Goal: Answer question/provide support

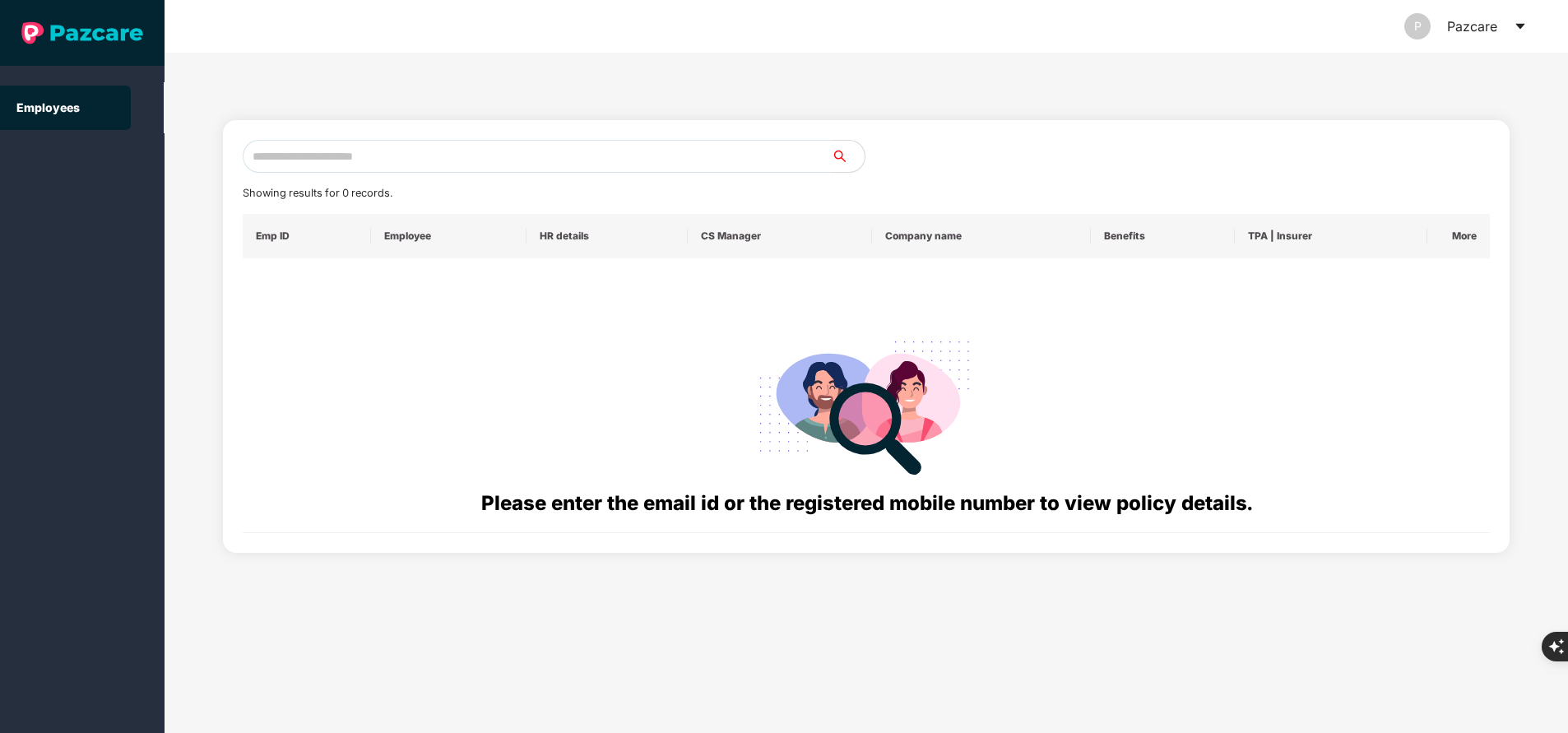
click at [416, 159] on input "text" at bounding box center [537, 156] width 589 height 33
paste input "**********"
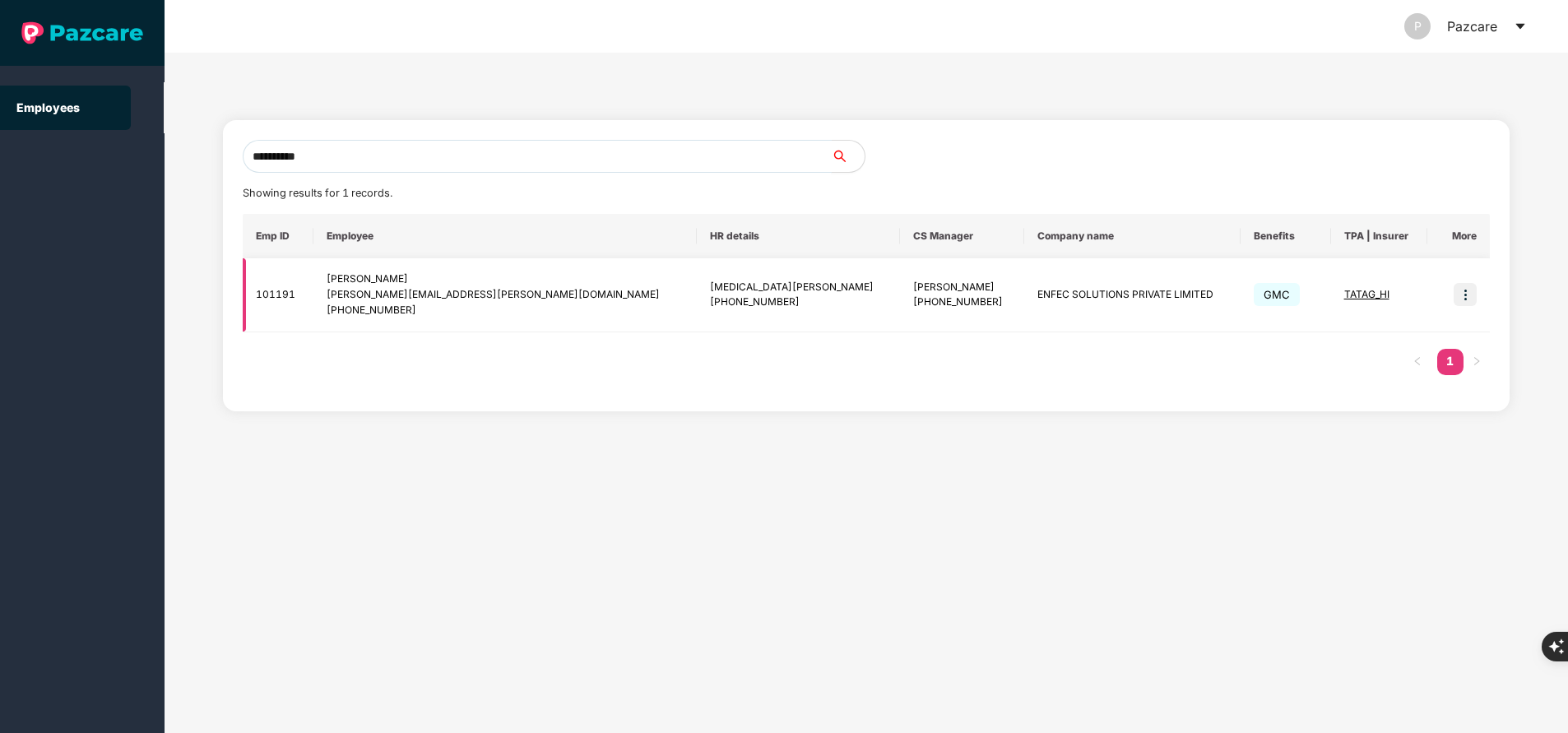
type input "**********"
click at [1467, 288] on img at bounding box center [1465, 294] width 23 height 23
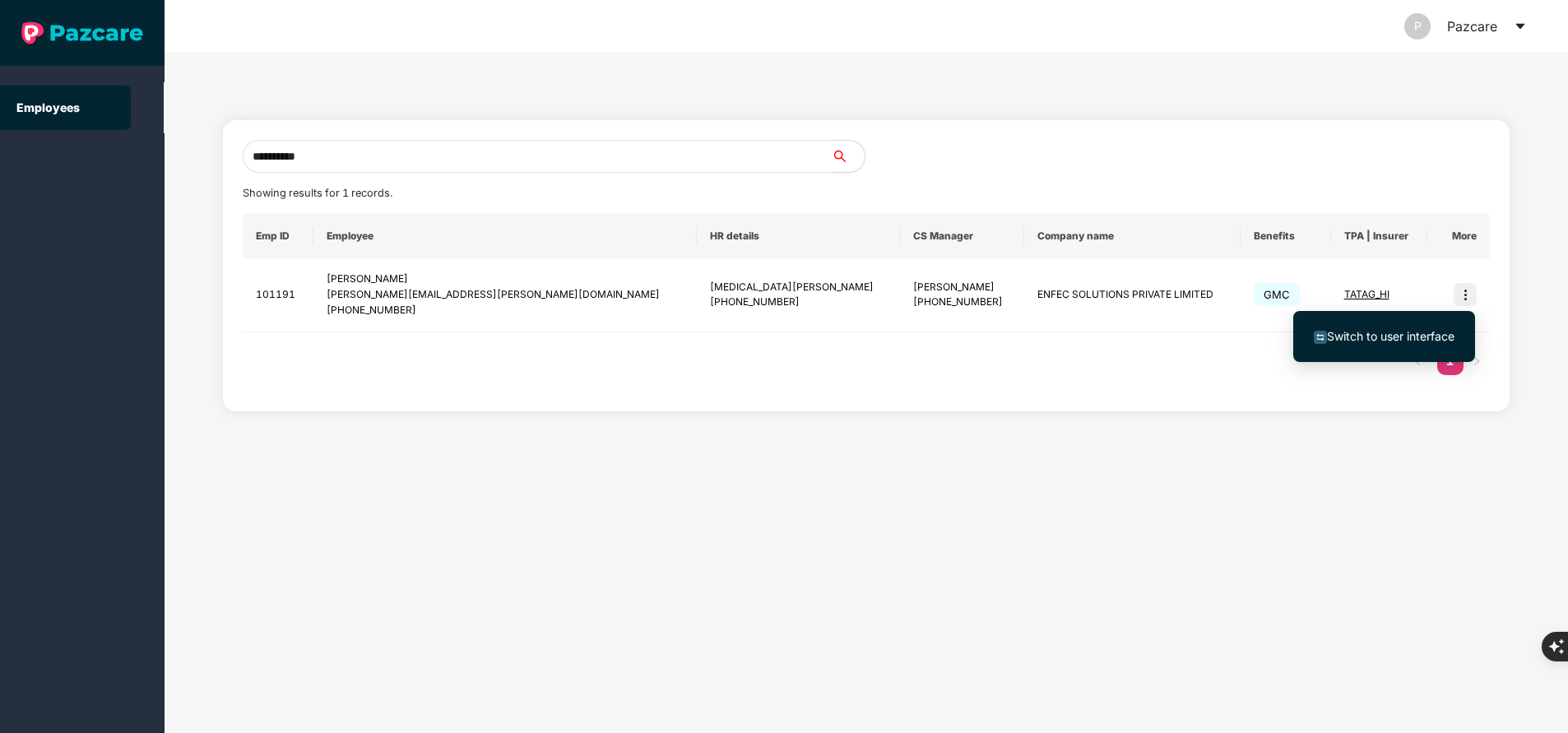
click at [1422, 333] on span "Switch to user interface" at bounding box center [1390, 336] width 127 height 14
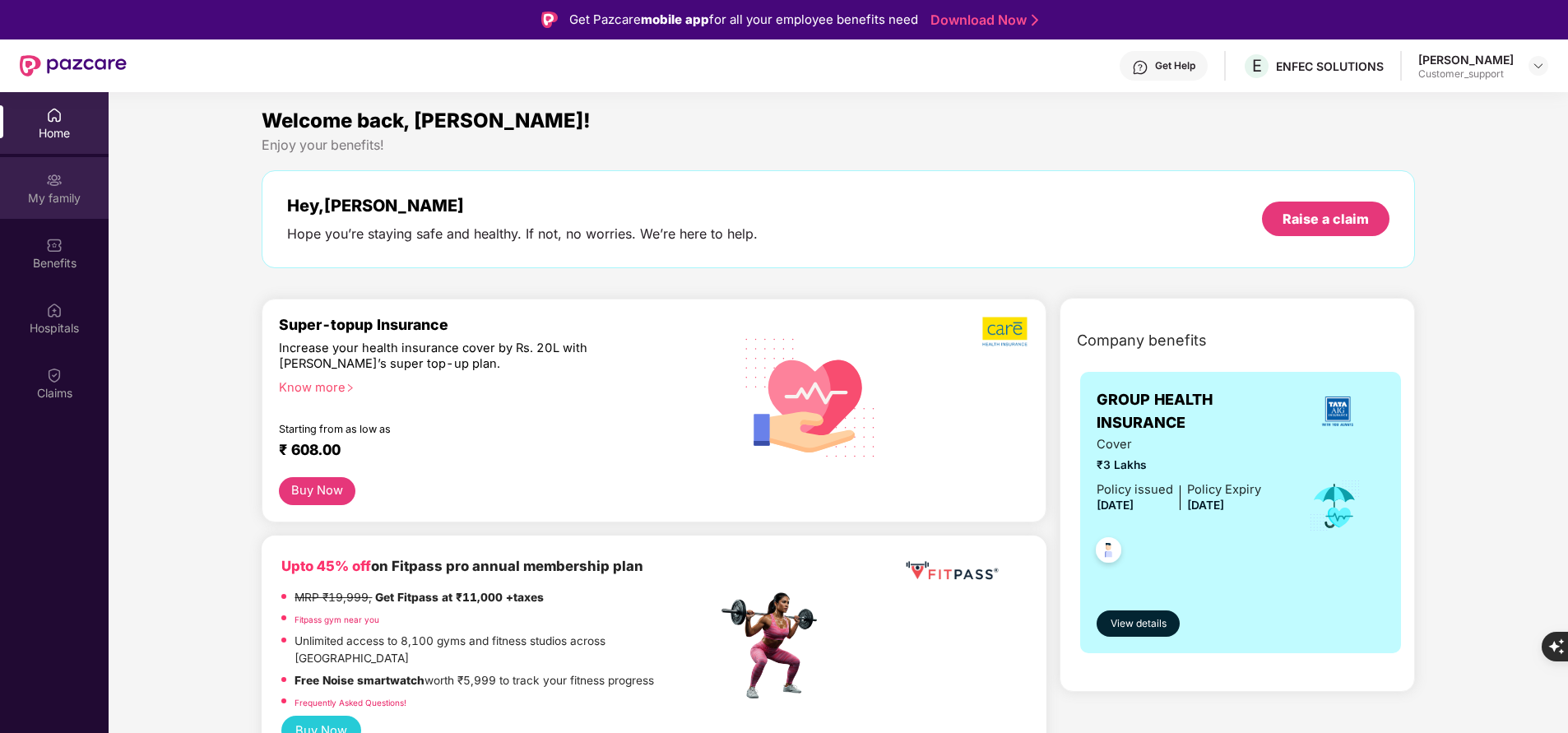
click at [64, 199] on div "My family" at bounding box center [54, 198] width 108 height 17
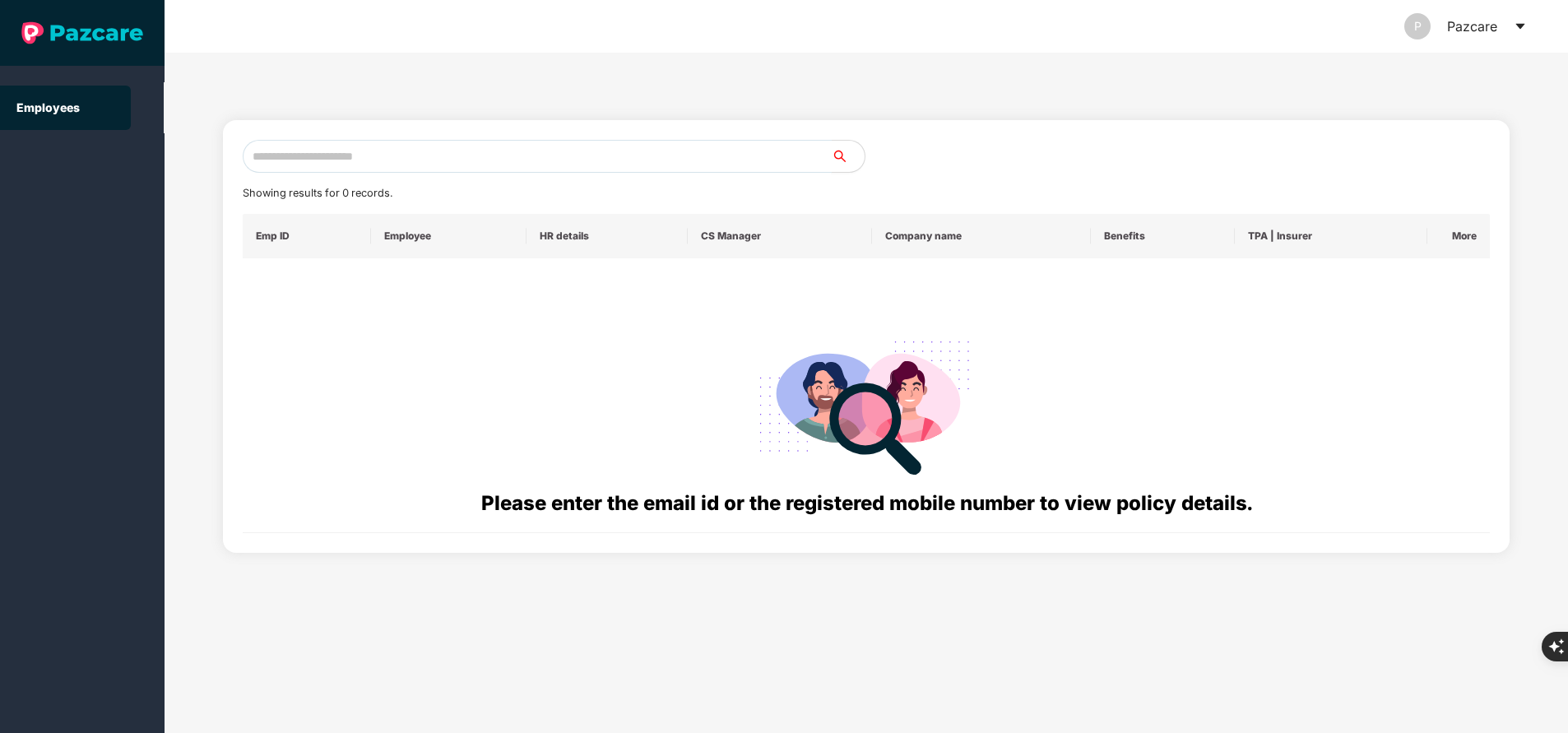
click at [363, 163] on input "text" at bounding box center [537, 156] width 589 height 33
paste input "**********"
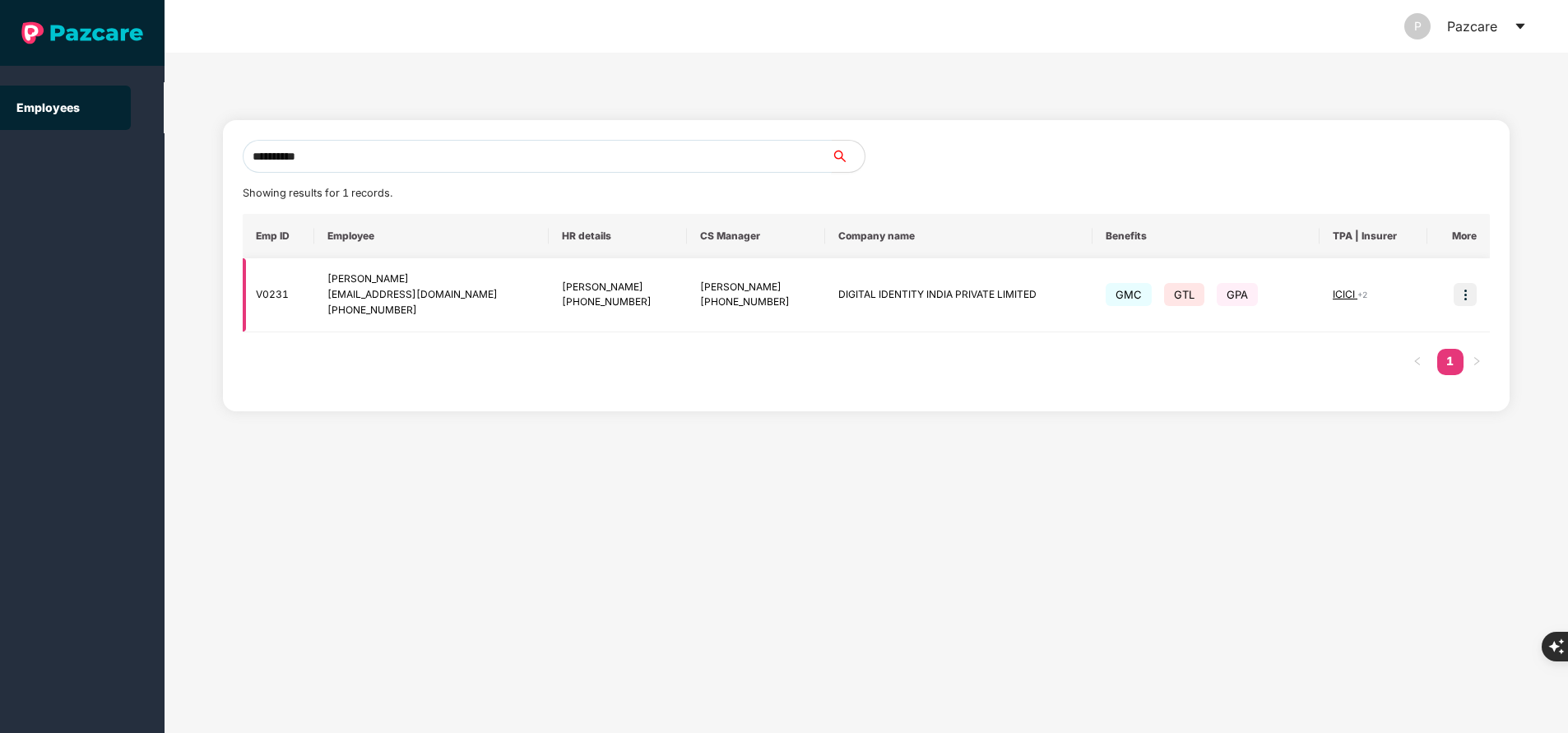
type input "**********"
click at [1462, 293] on img at bounding box center [1465, 294] width 23 height 23
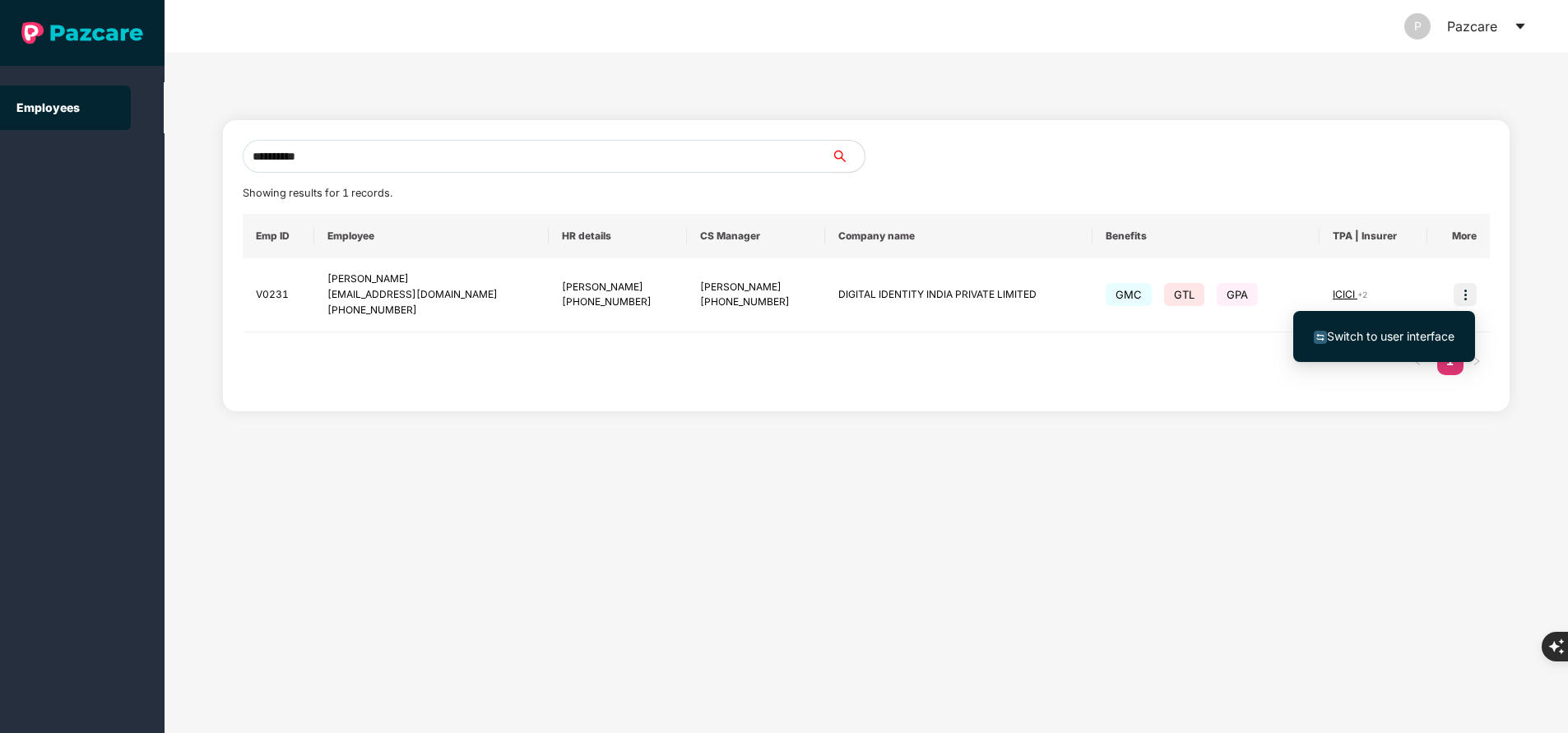
click at [1397, 342] on span "Switch to user interface" at bounding box center [1390, 336] width 127 height 14
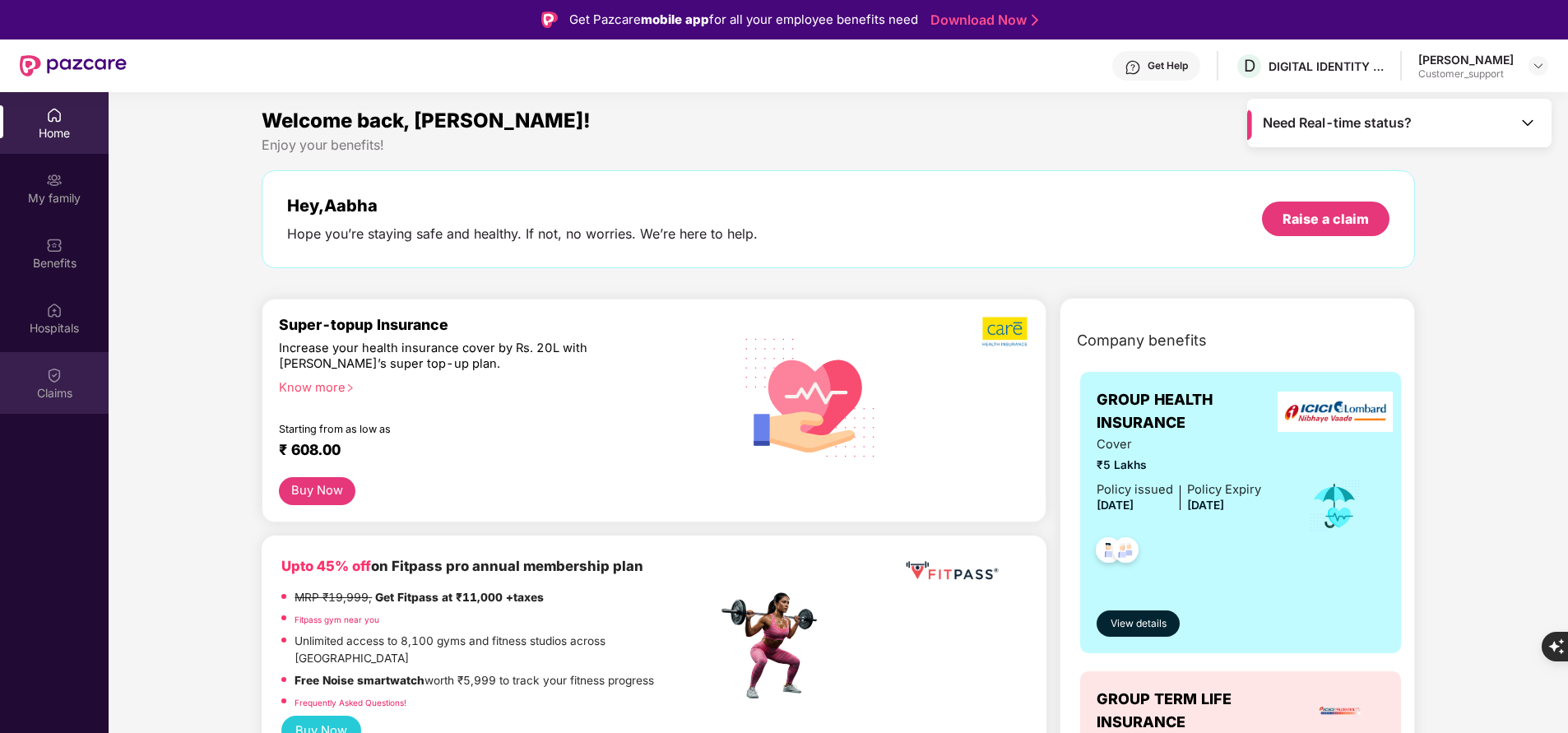
click at [66, 383] on div "Claims" at bounding box center [54, 383] width 108 height 62
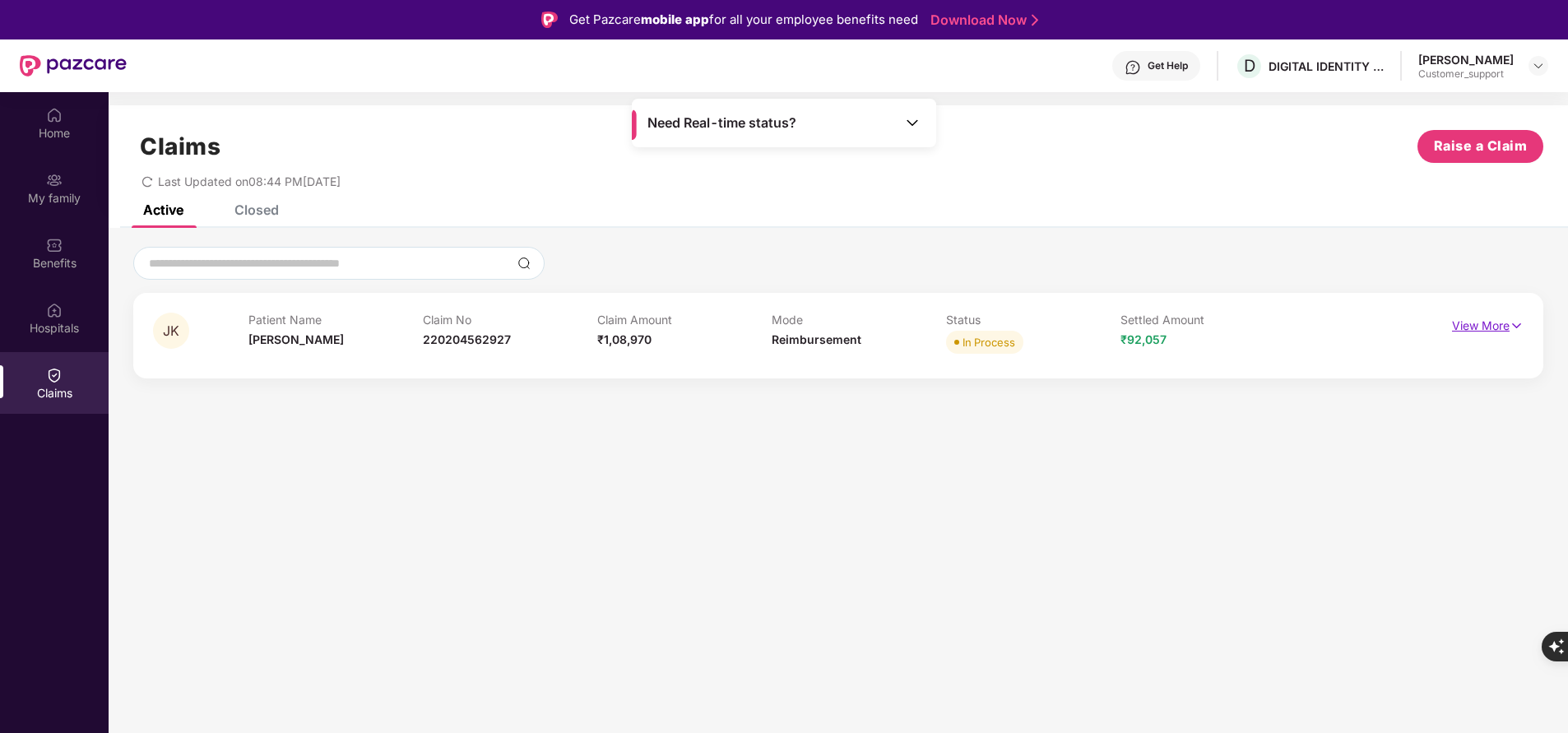
click at [1485, 334] on p "View More" at bounding box center [1487, 323] width 72 height 22
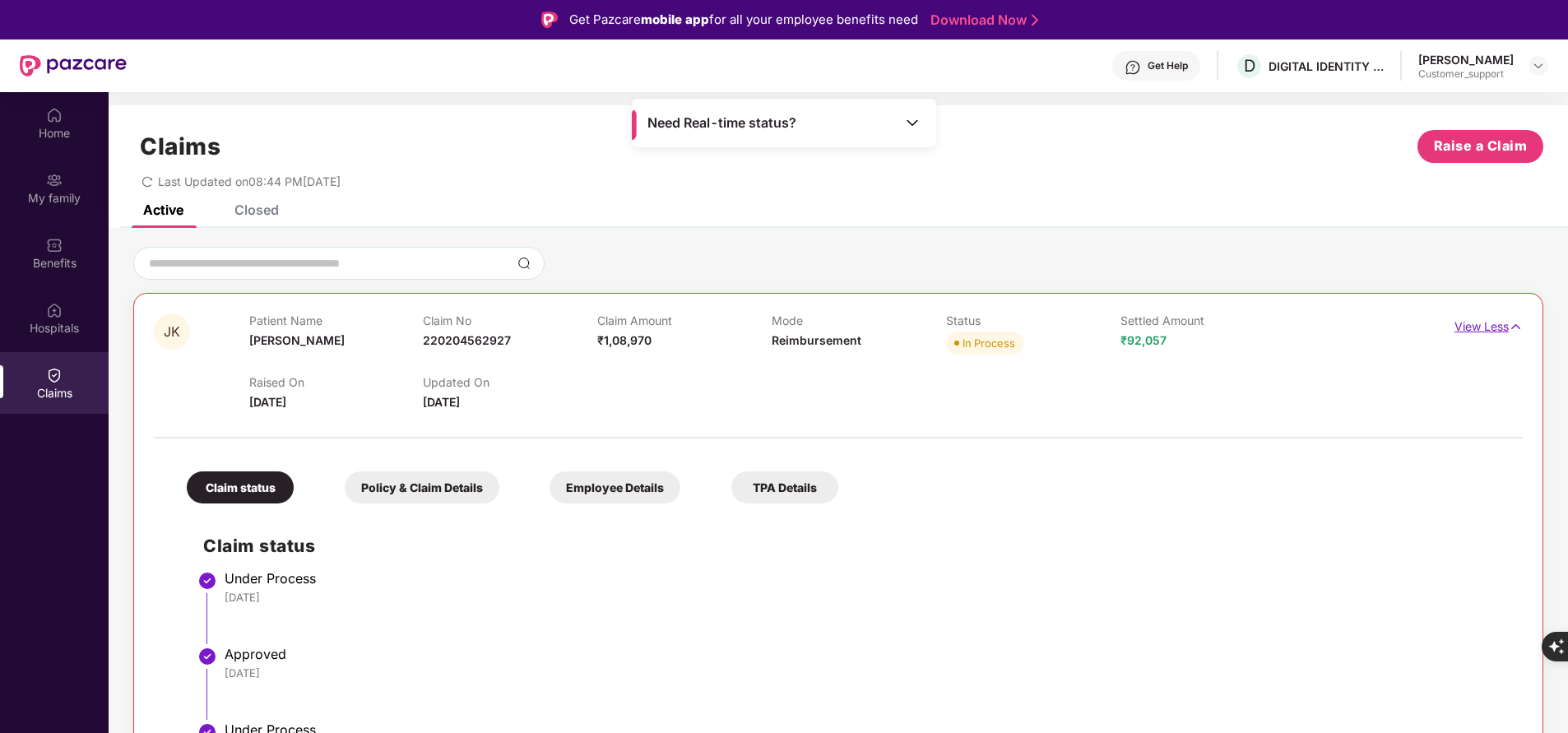
click at [1489, 326] on p "View Less" at bounding box center [1488, 324] width 69 height 22
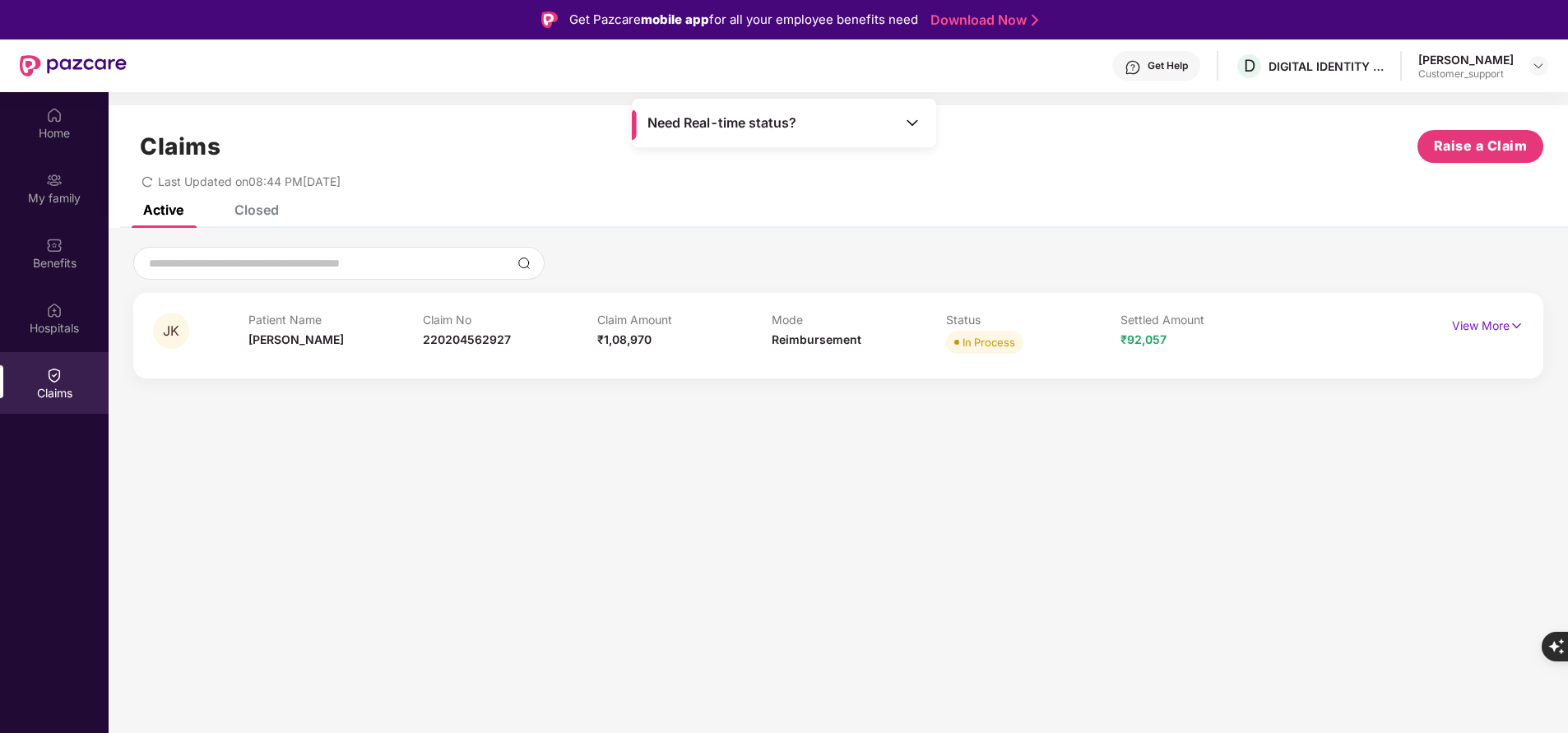
click at [251, 212] on div "Closed" at bounding box center [257, 210] width 45 height 17
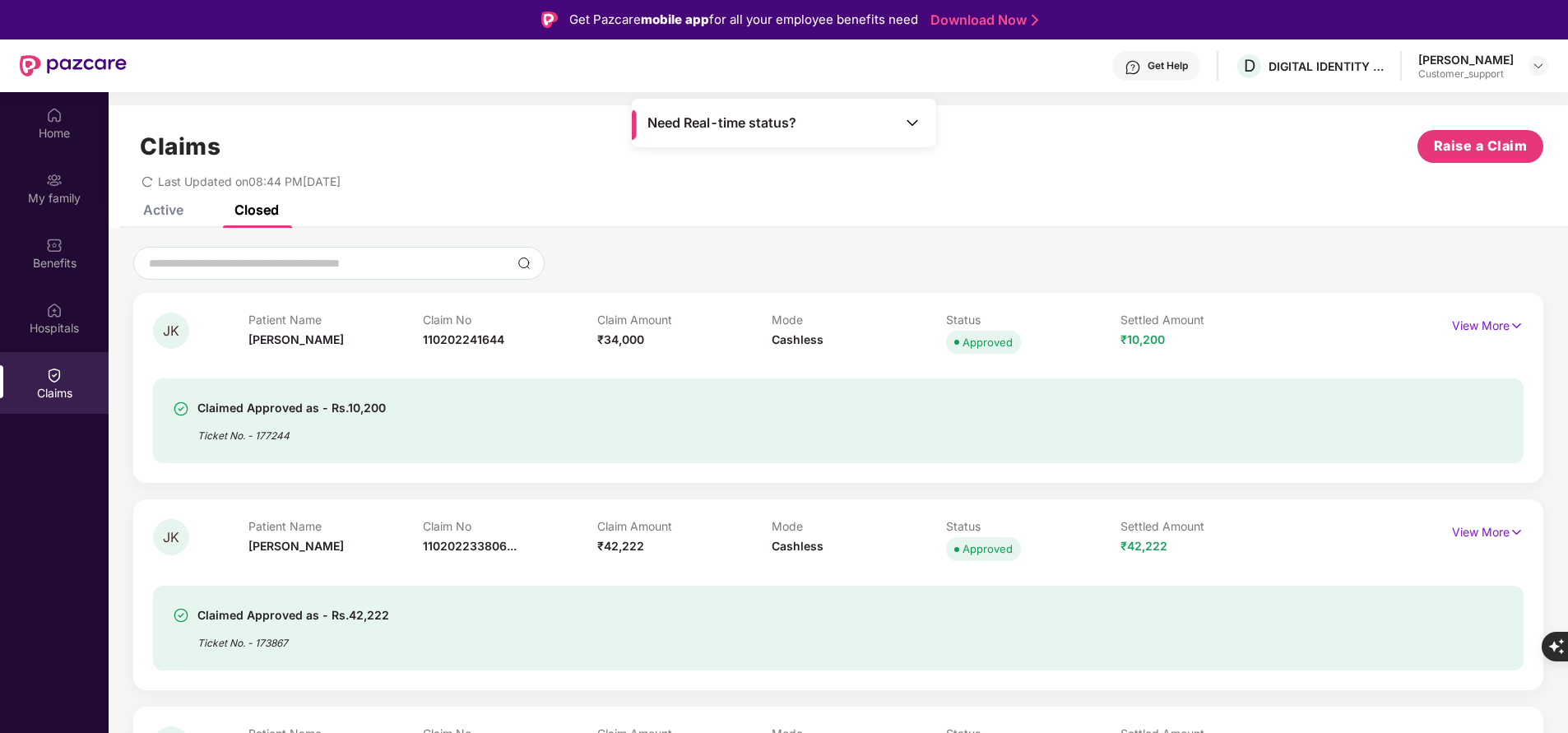
click at [159, 219] on div "Active" at bounding box center [150, 210] width 65 height 36
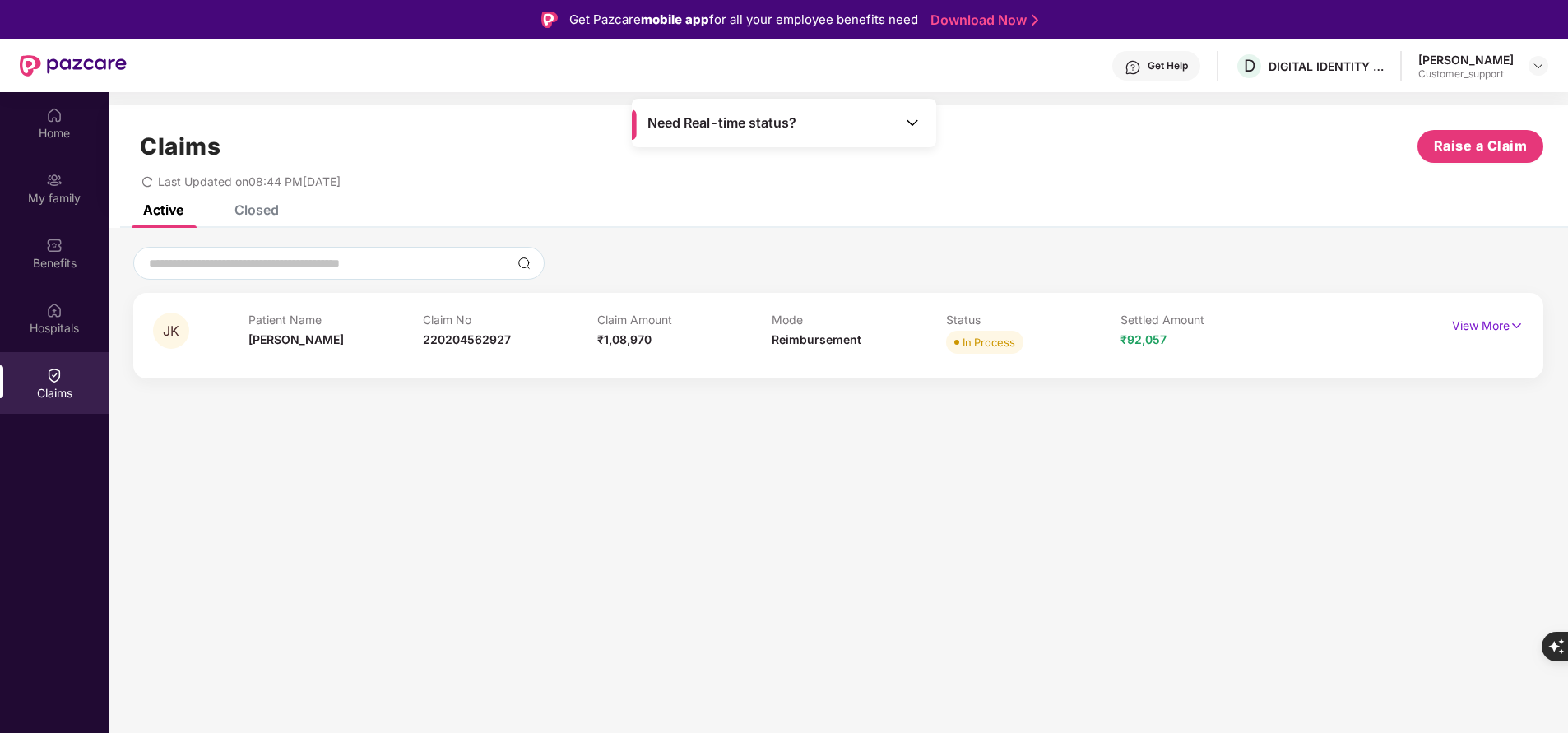
click at [250, 218] on div "Closed" at bounding box center [245, 210] width 69 height 36
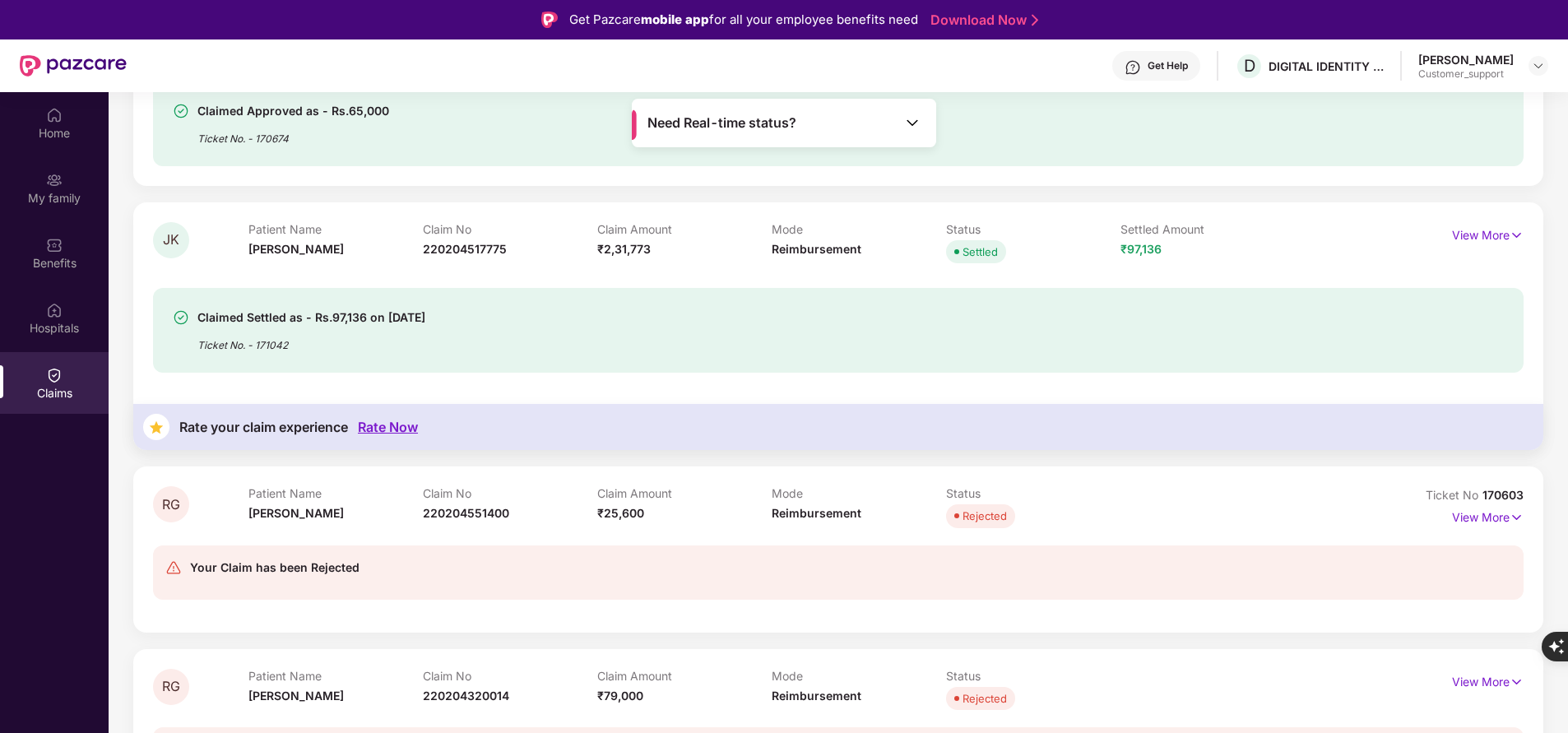
scroll to position [919, 0]
click at [1485, 508] on p "View More" at bounding box center [1487, 513] width 72 height 22
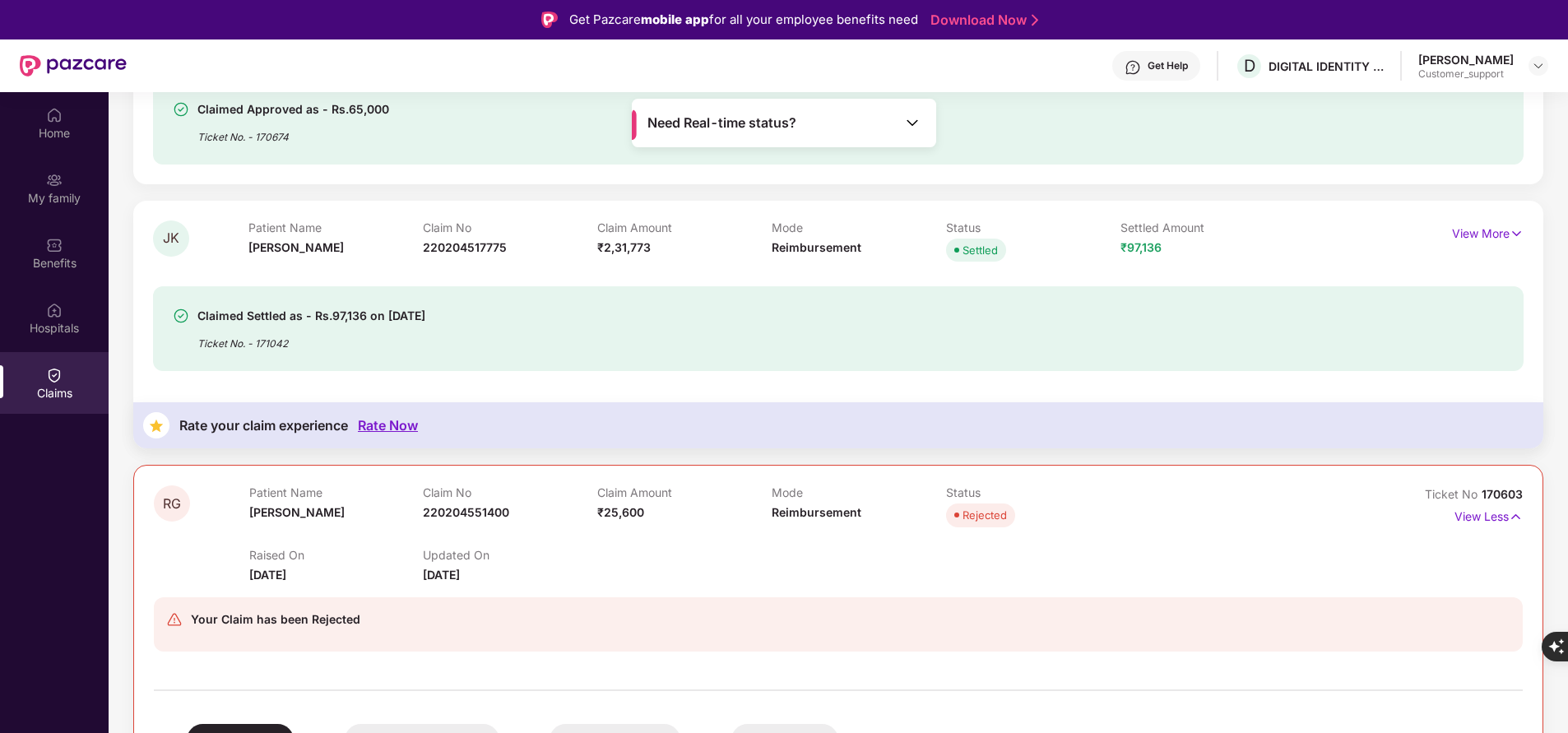
scroll to position [1179, 0]
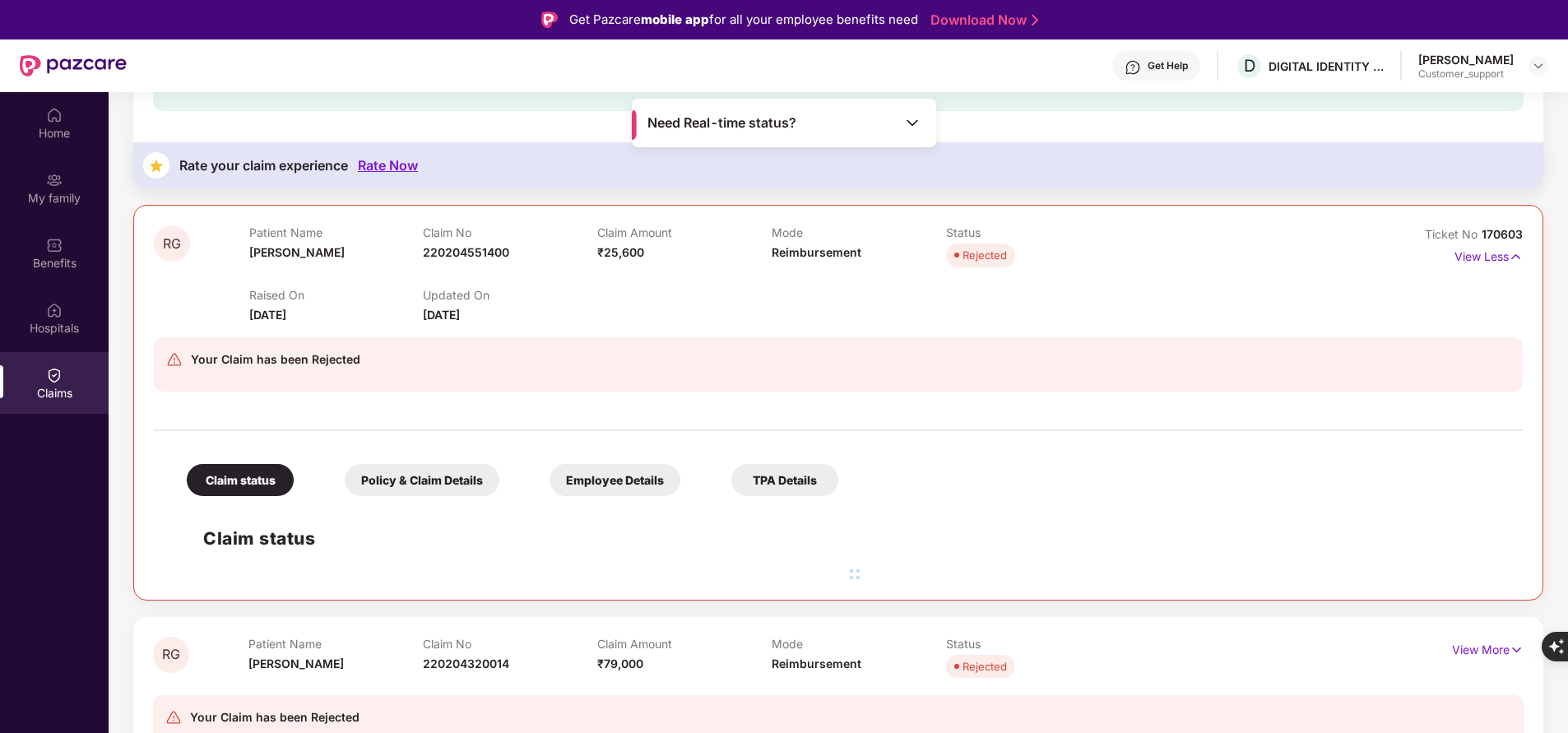
click at [452, 482] on div "Policy & Claim Details" at bounding box center [422, 479] width 155 height 32
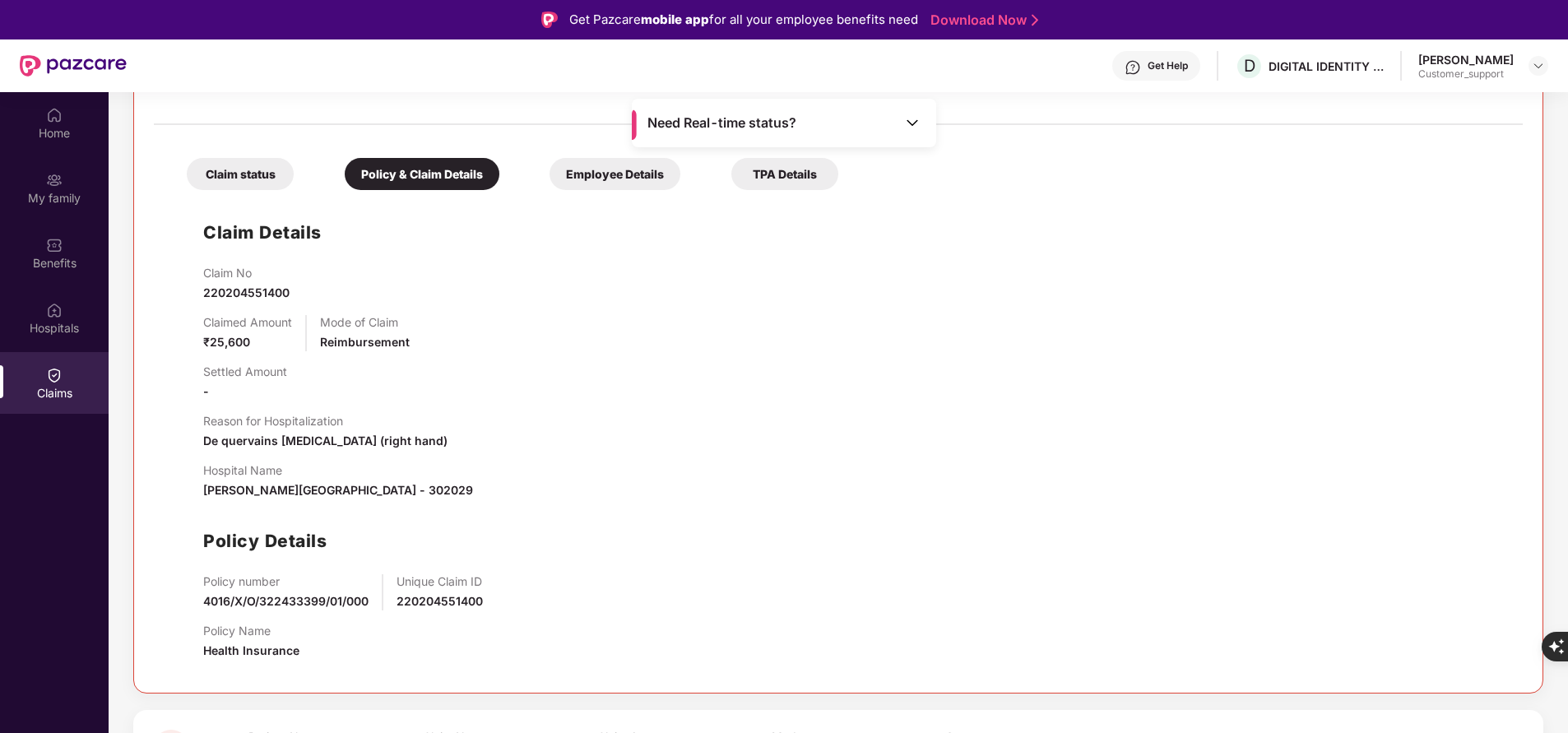
scroll to position [1484, 0]
click at [615, 174] on div "Employee Details" at bounding box center [615, 174] width 131 height 32
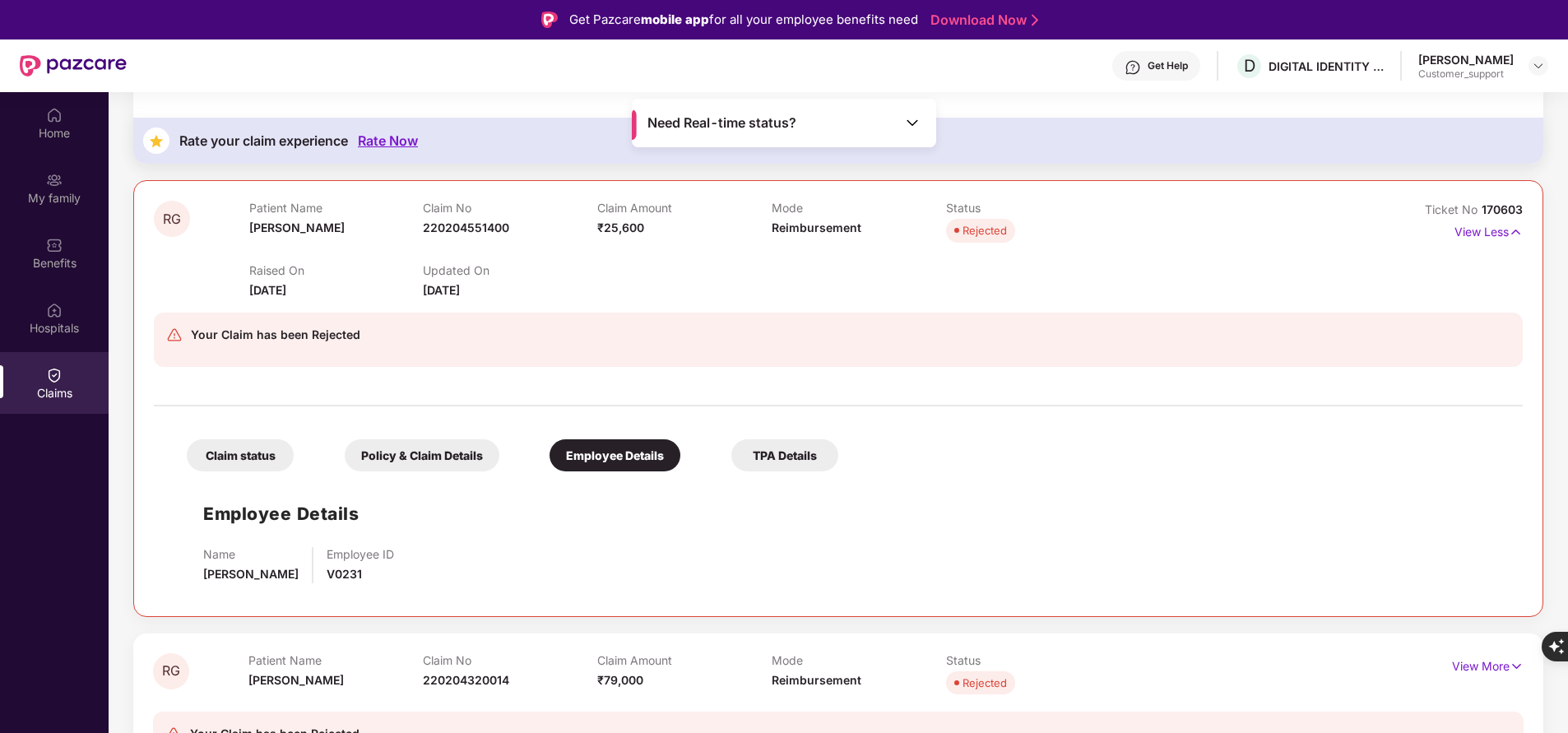
scroll to position [1202, 0]
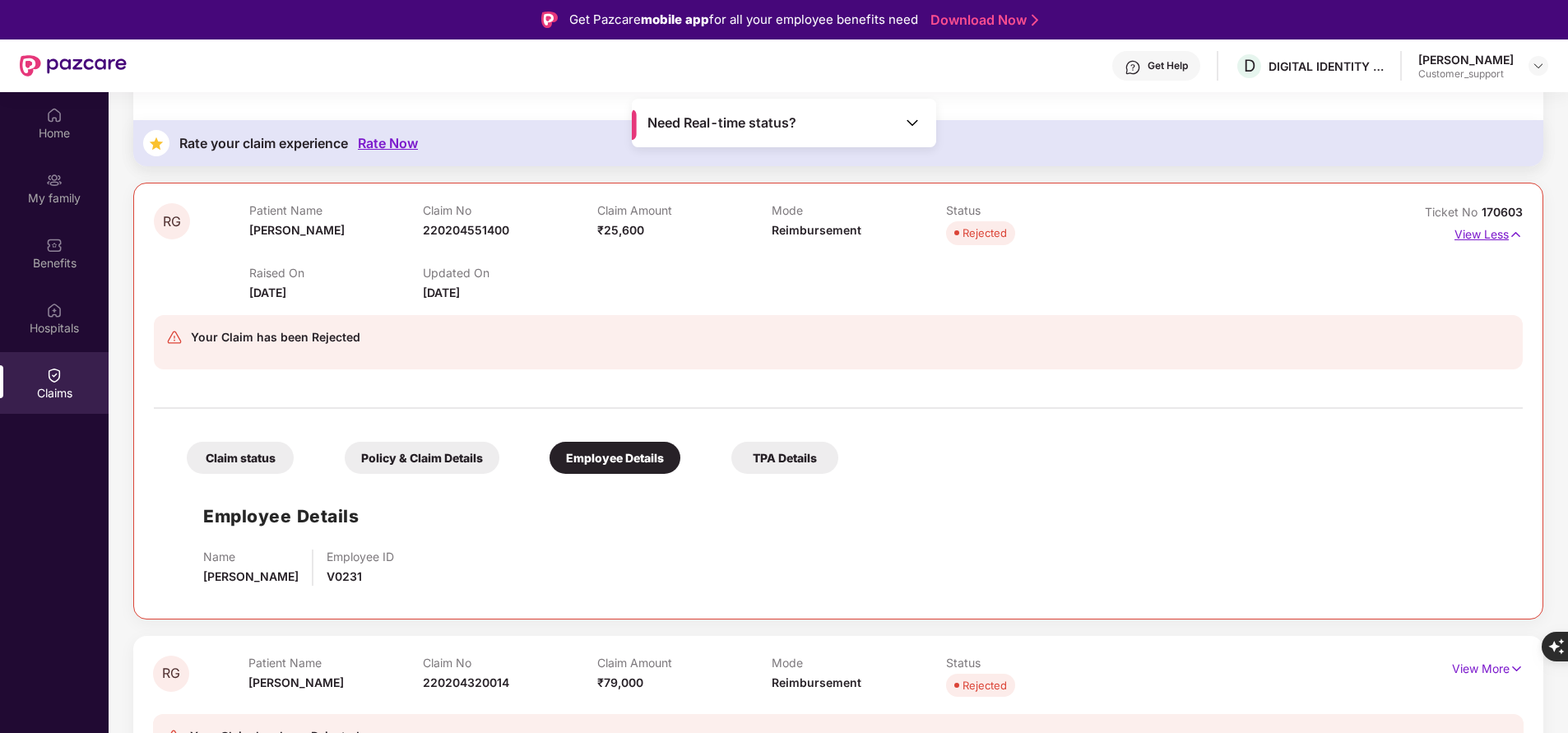
click at [1499, 240] on p "View Less" at bounding box center [1488, 232] width 69 height 22
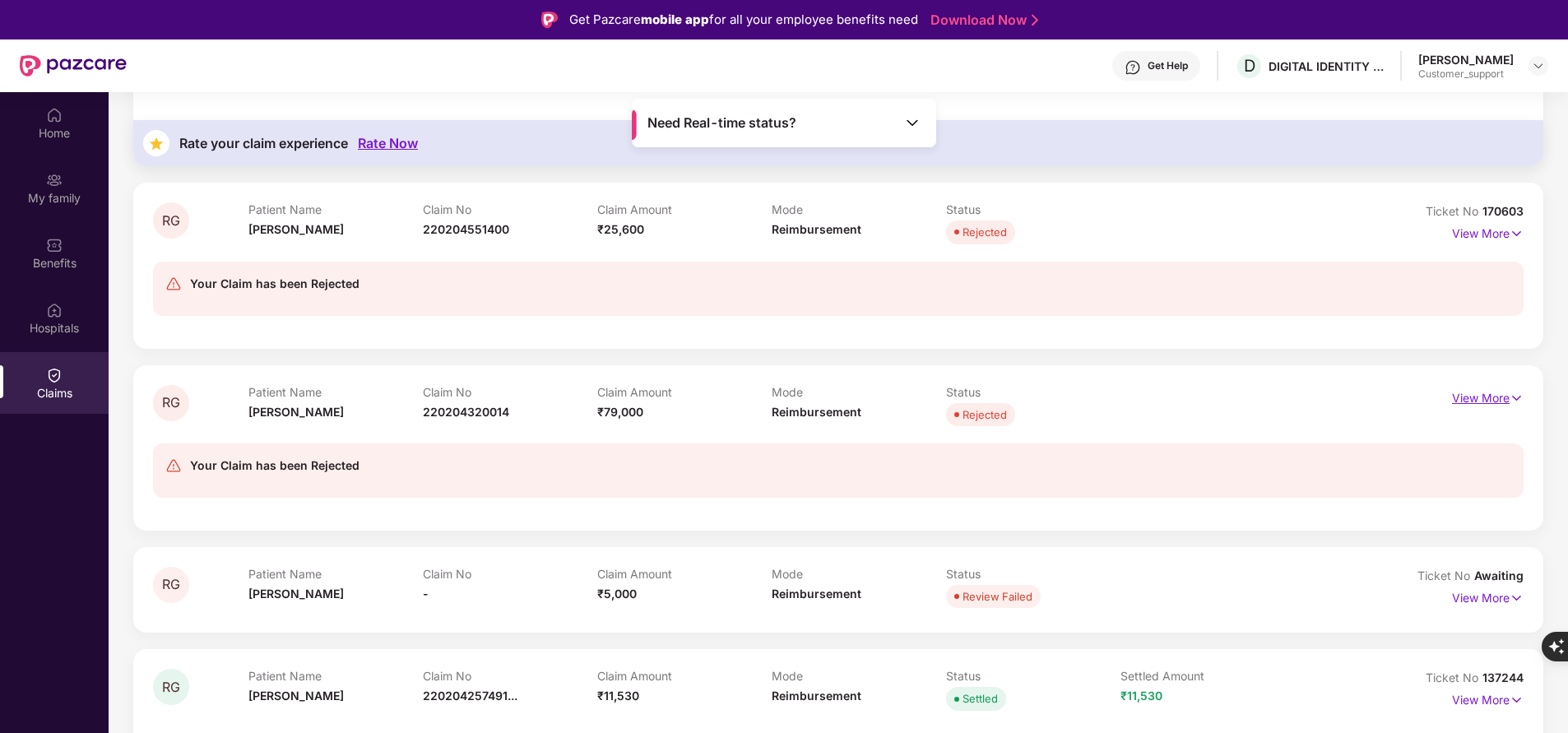
click at [1494, 394] on p "View More" at bounding box center [1487, 396] width 72 height 22
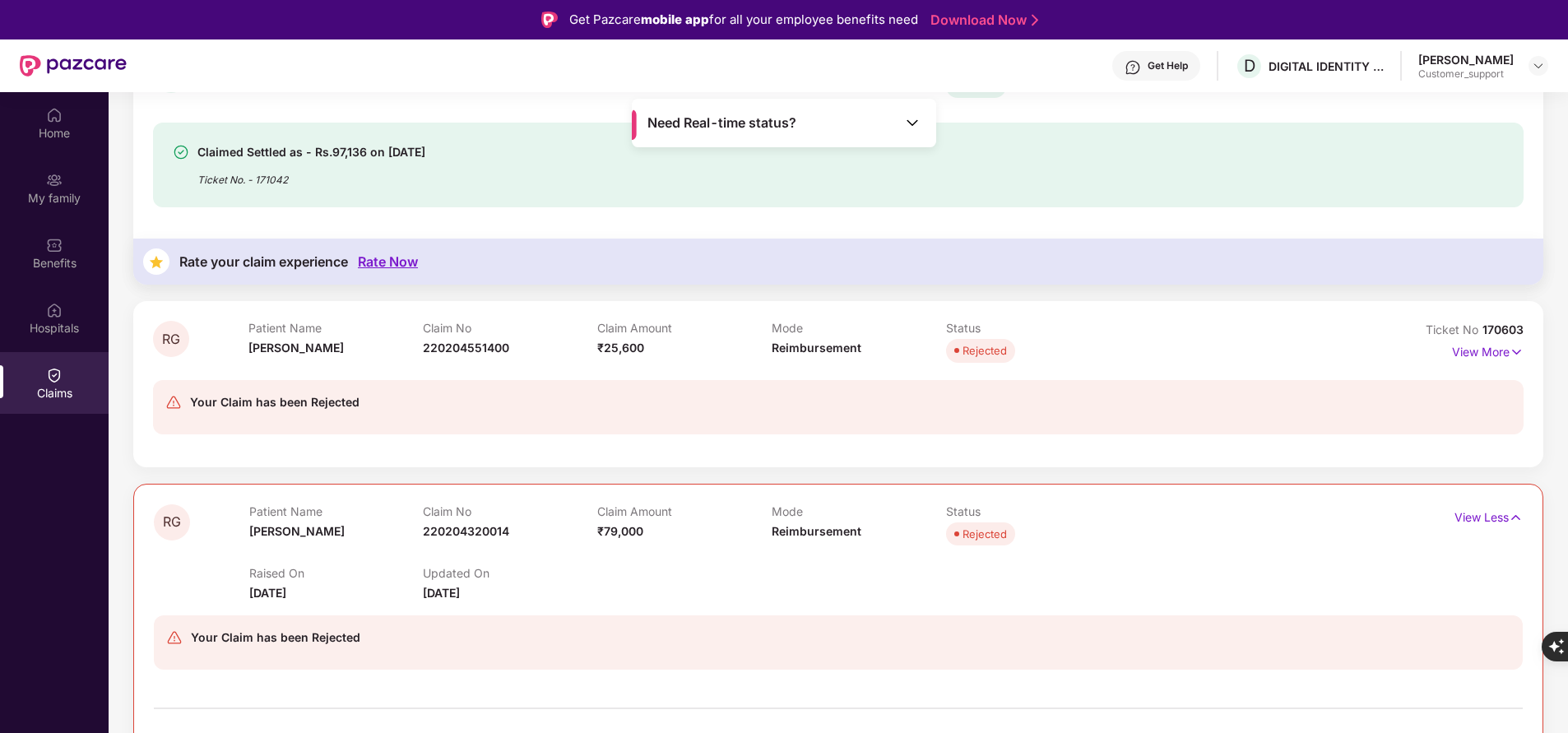
scroll to position [1069, 0]
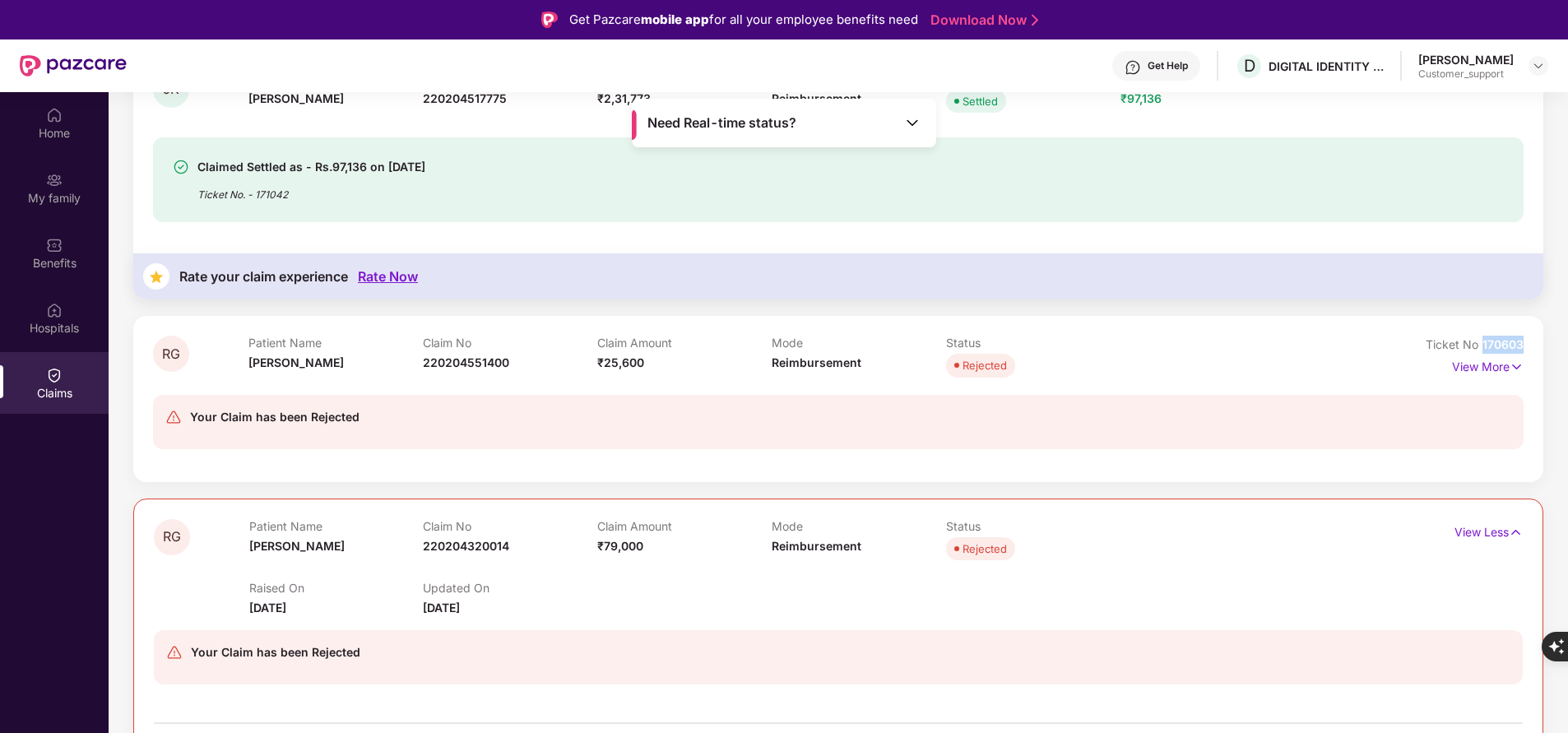
drag, startPoint x: 1479, startPoint y: 343, endPoint x: 1530, endPoint y: 343, distance: 51.0
click at [1530, 343] on div "RG Patient Name [PERSON_NAME] Claim No 220204551400 Claim Amount ₹25,600 Mode R…" at bounding box center [838, 398] width 1410 height 165
copy span "170603"
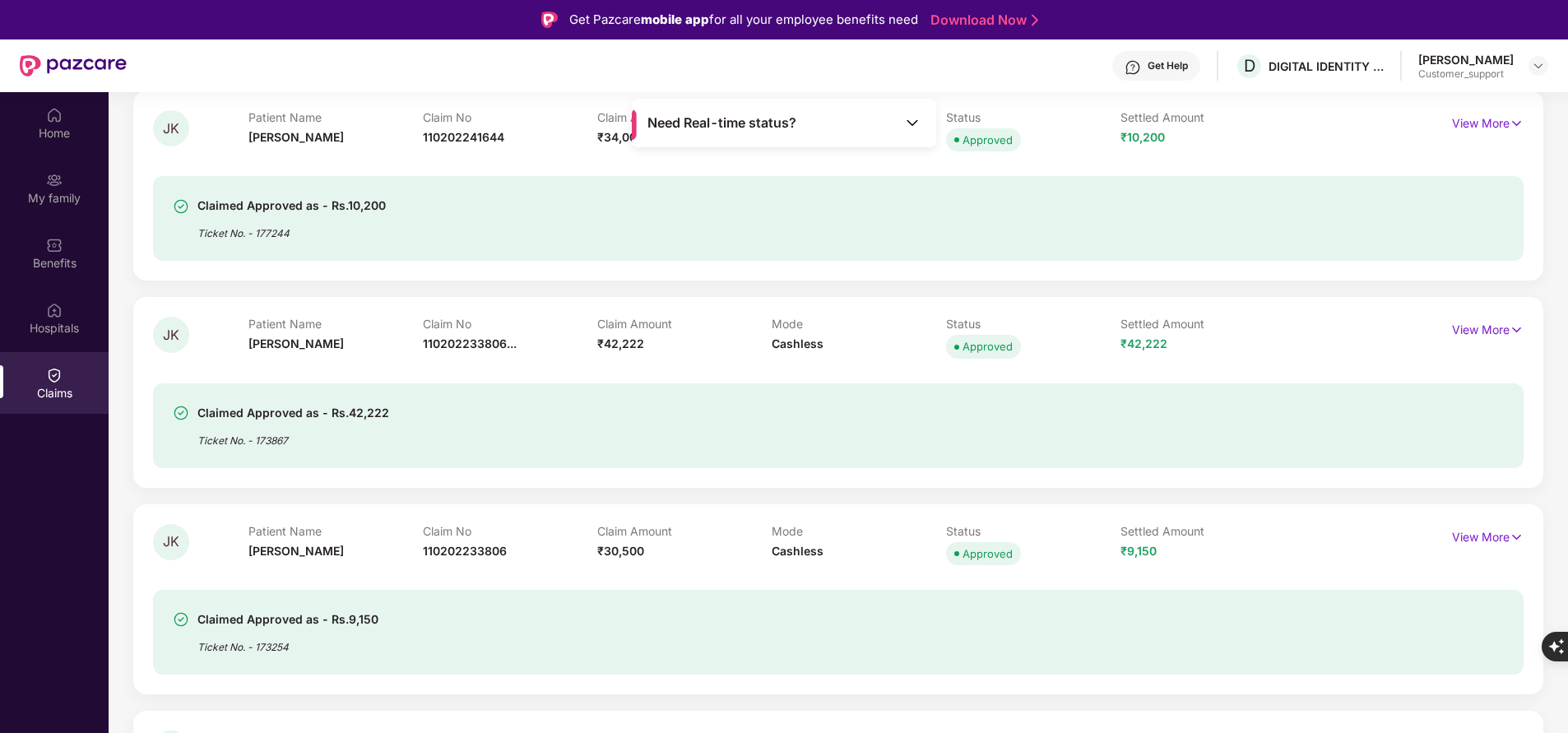
scroll to position [0, 0]
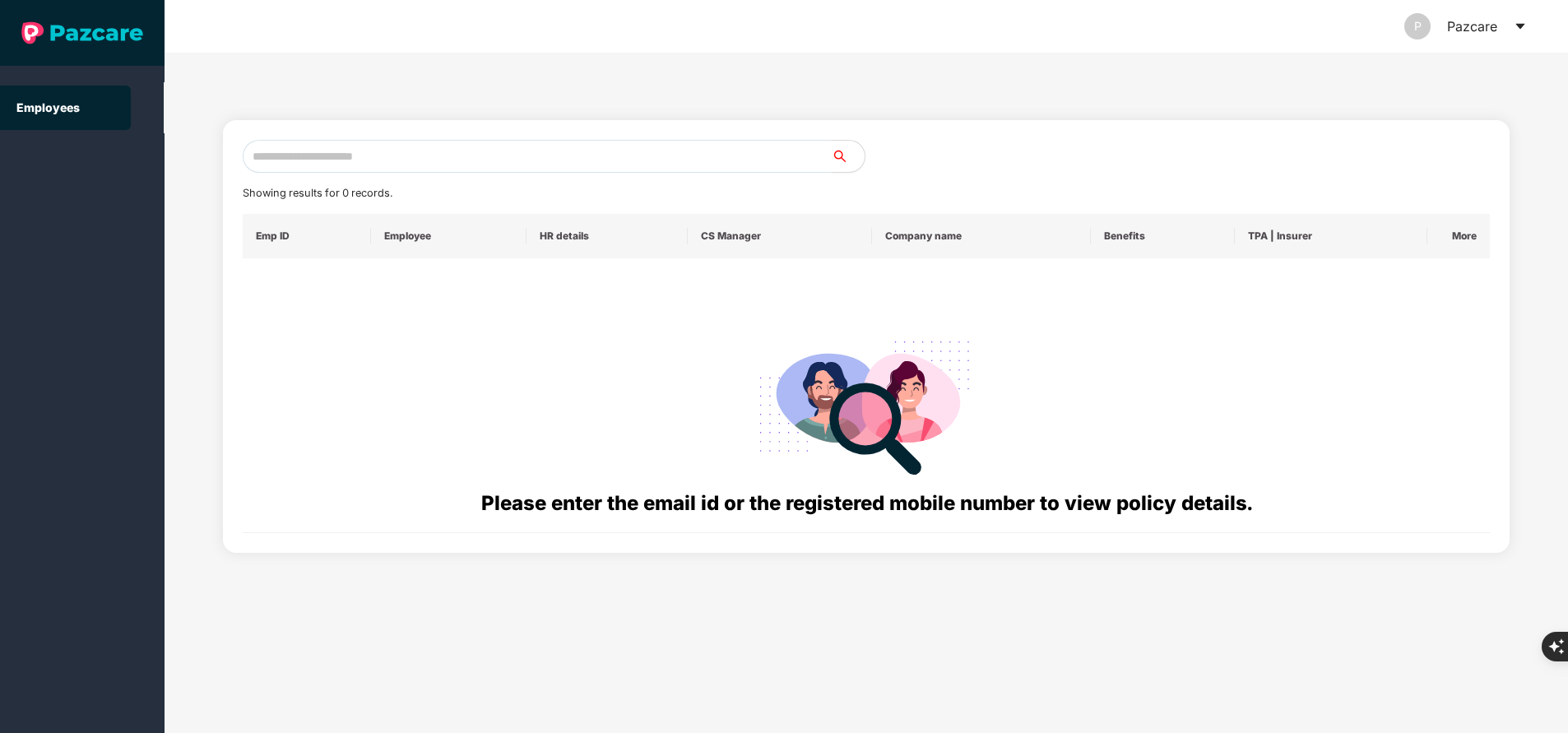
click at [423, 154] on input "text" at bounding box center [537, 156] width 589 height 33
paste input "**********"
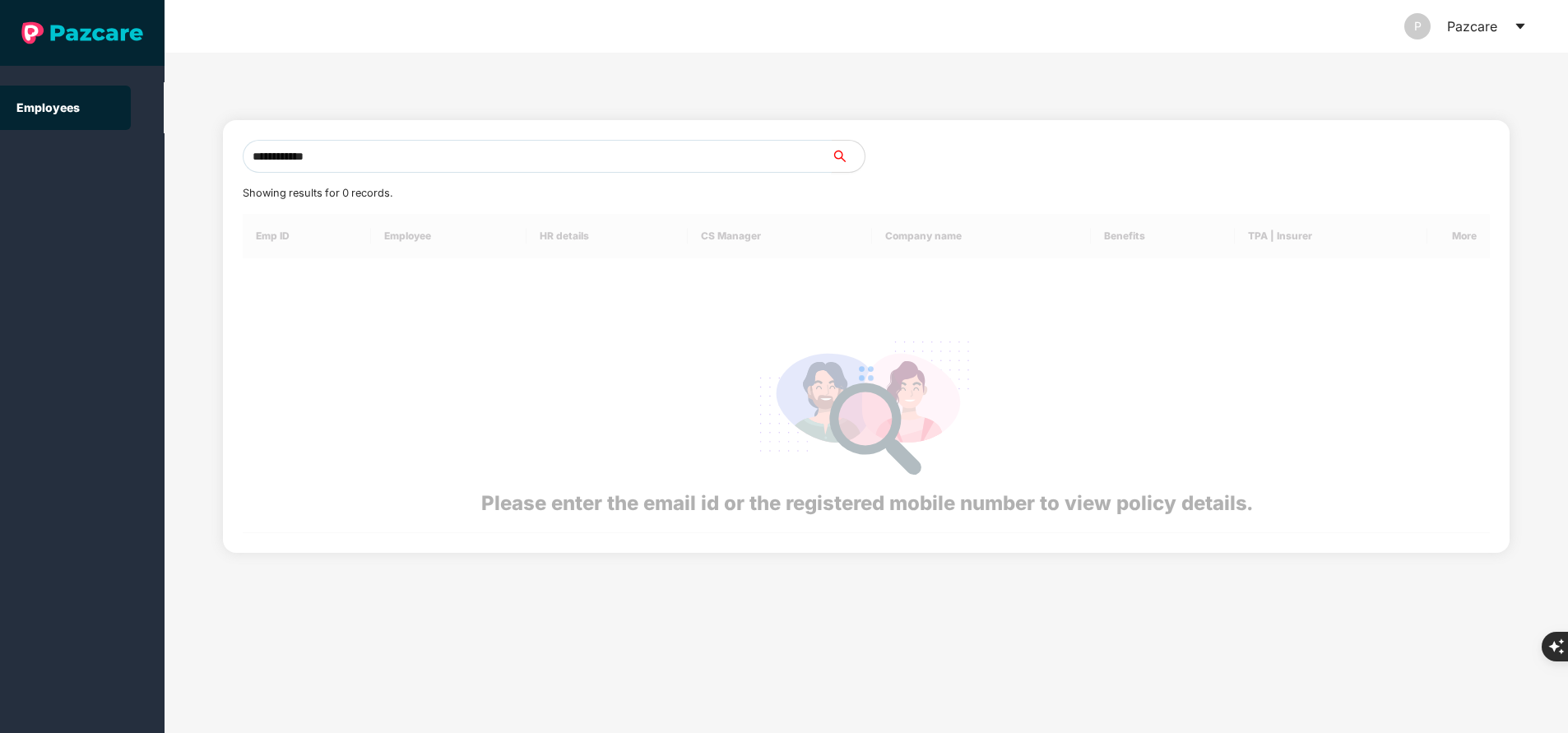
click at [423, 154] on input "**********" at bounding box center [537, 156] width 589 height 33
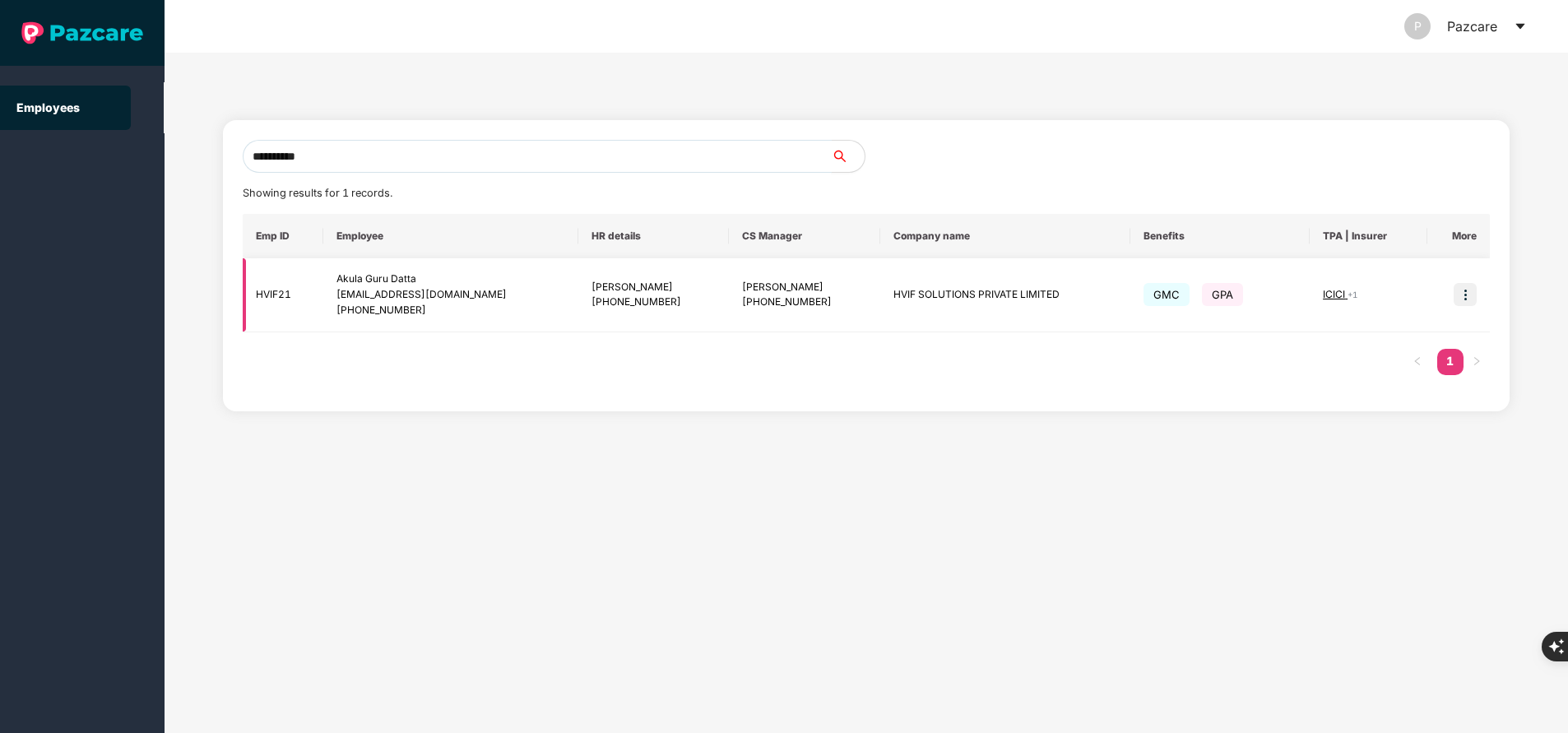
type input "**********"
click at [1461, 298] on img at bounding box center [1465, 294] width 23 height 23
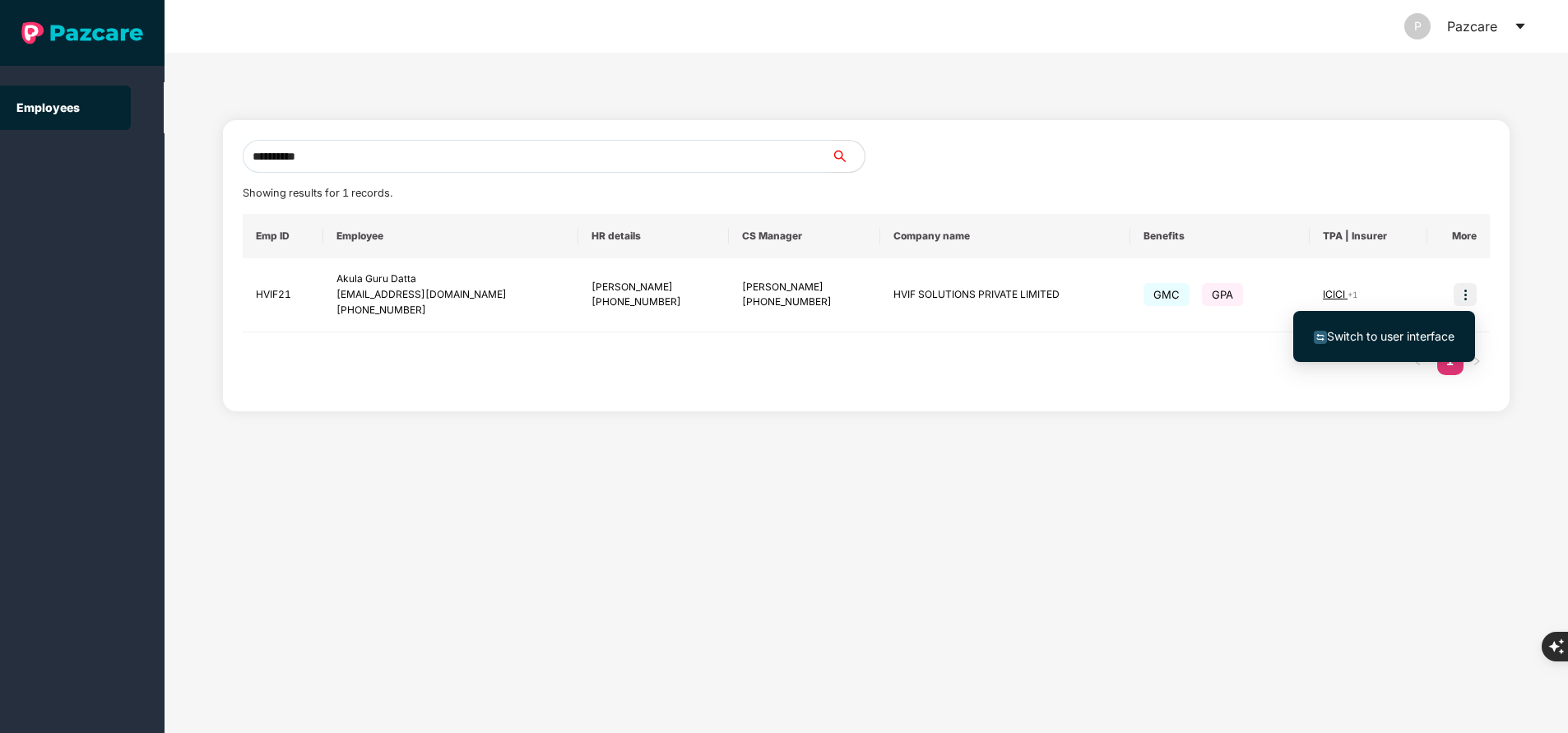
click at [1436, 334] on span "Switch to user interface" at bounding box center [1390, 336] width 127 height 14
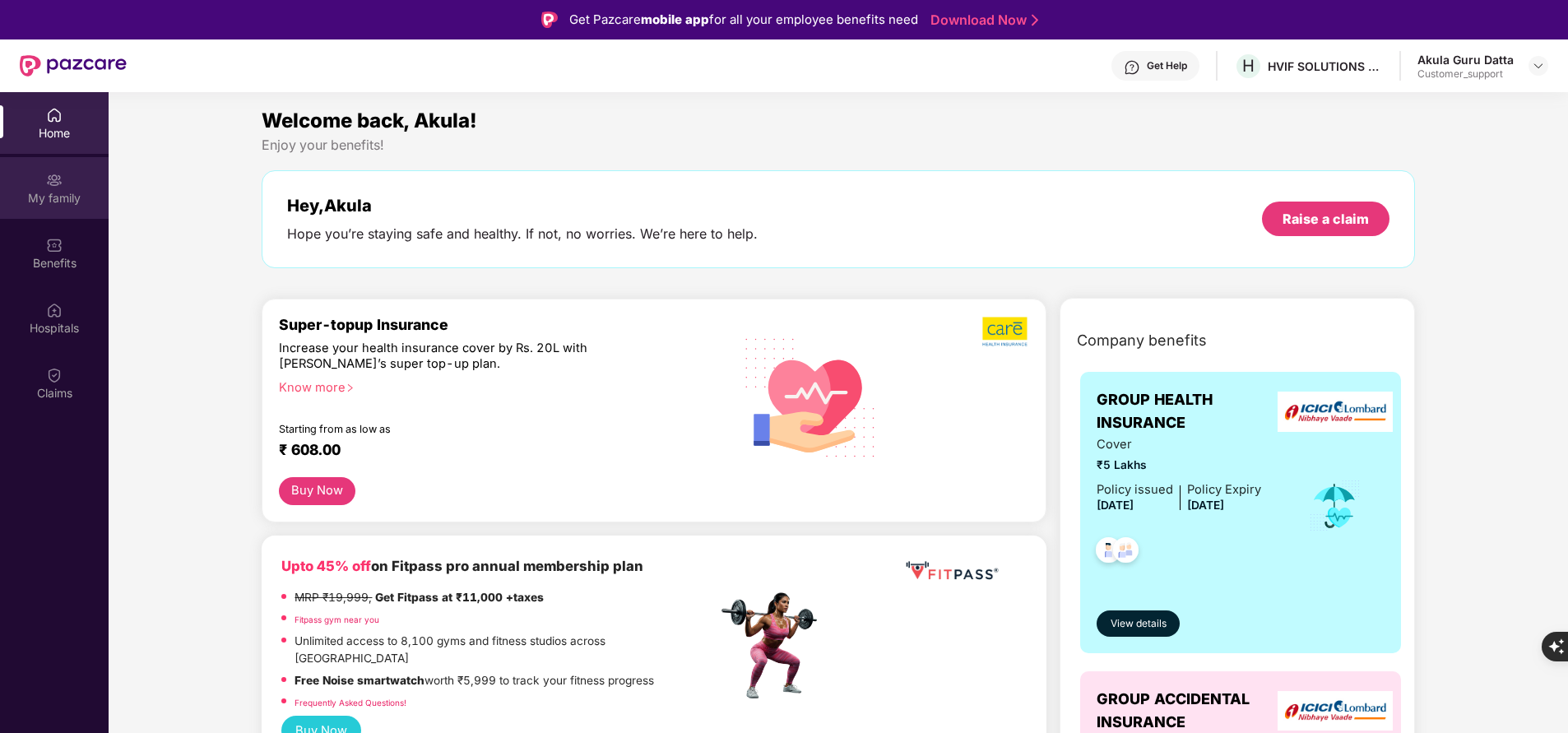
click at [77, 190] on div "My family" at bounding box center [54, 198] width 108 height 17
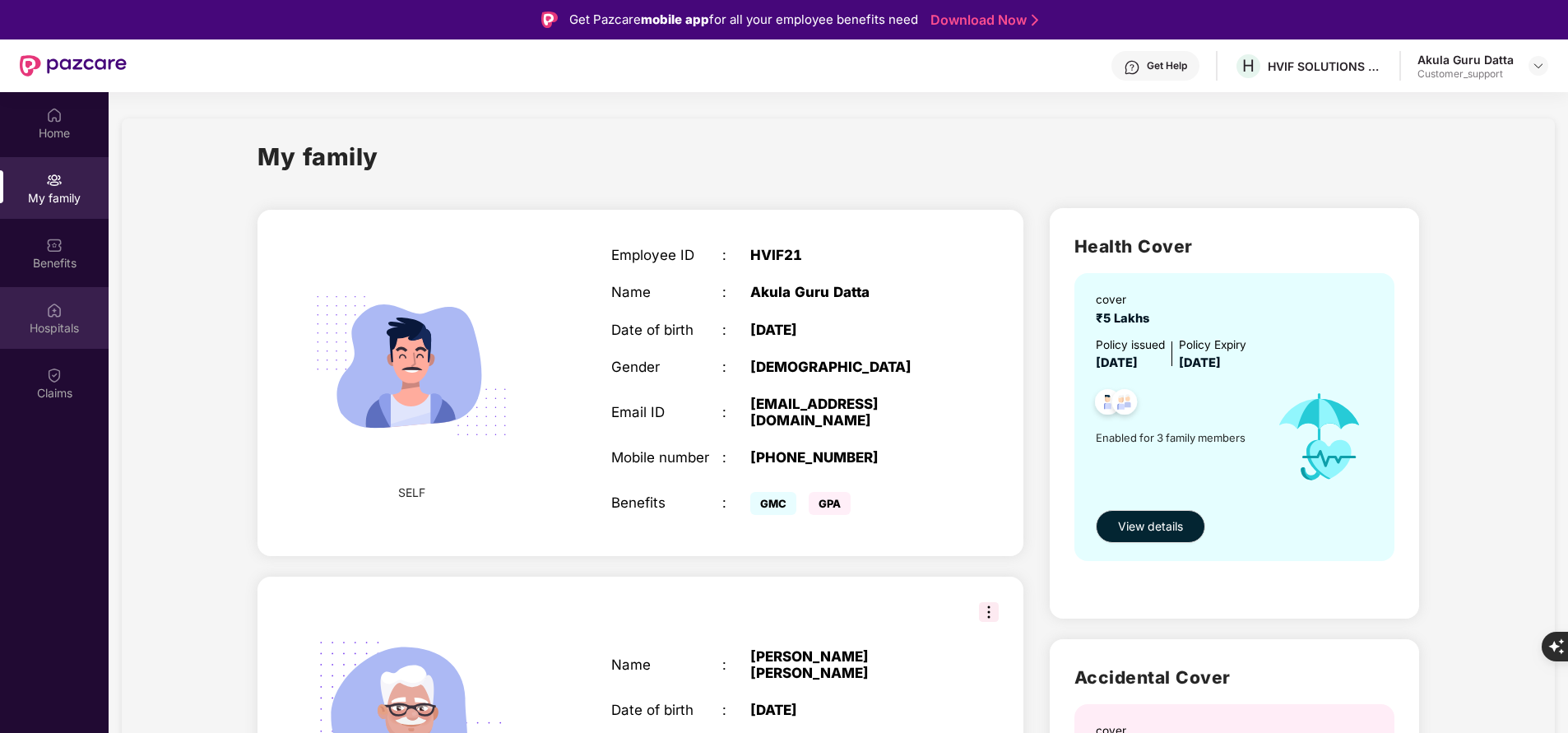
click at [51, 322] on div "Hospitals" at bounding box center [54, 328] width 108 height 17
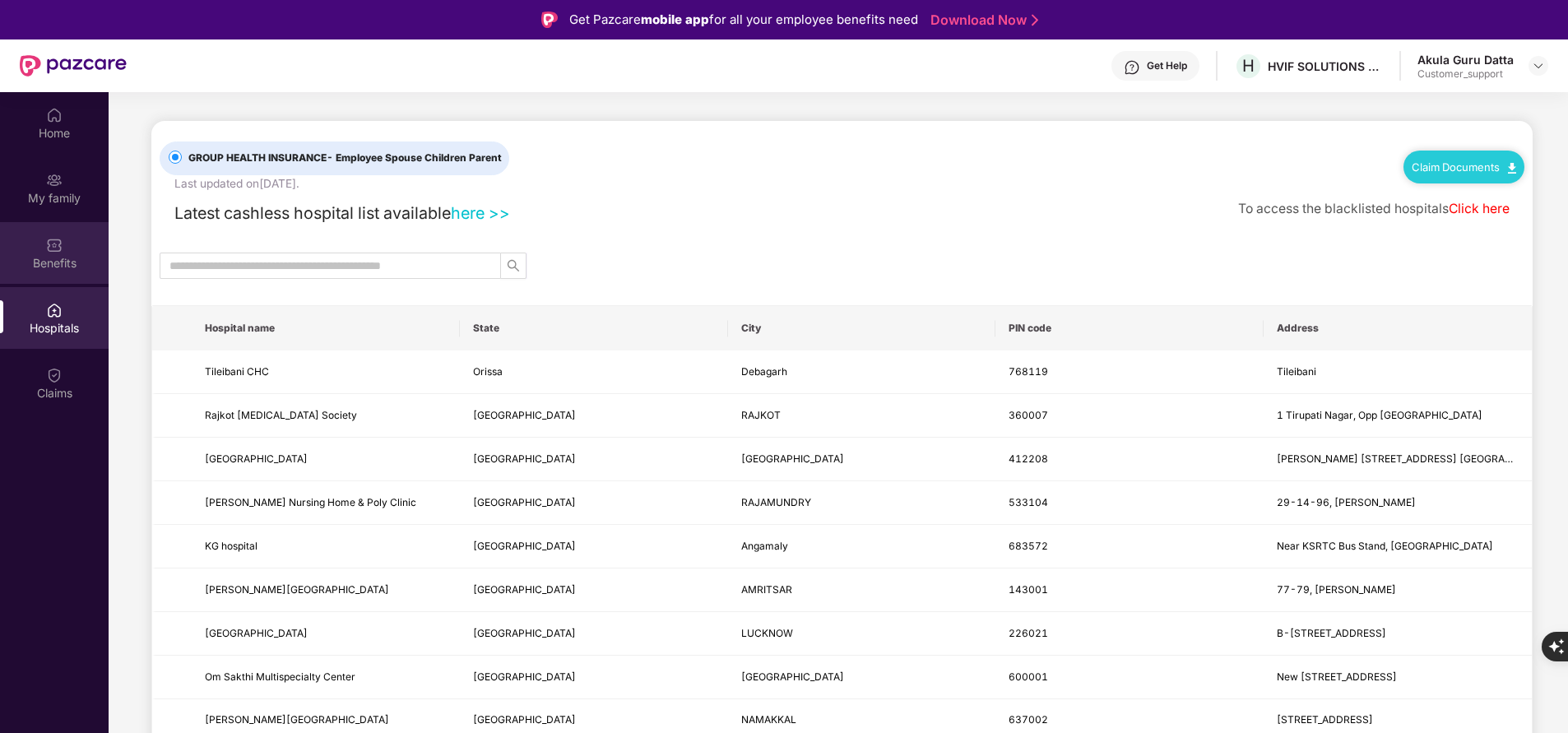
click at [61, 245] on img at bounding box center [55, 245] width 17 height 17
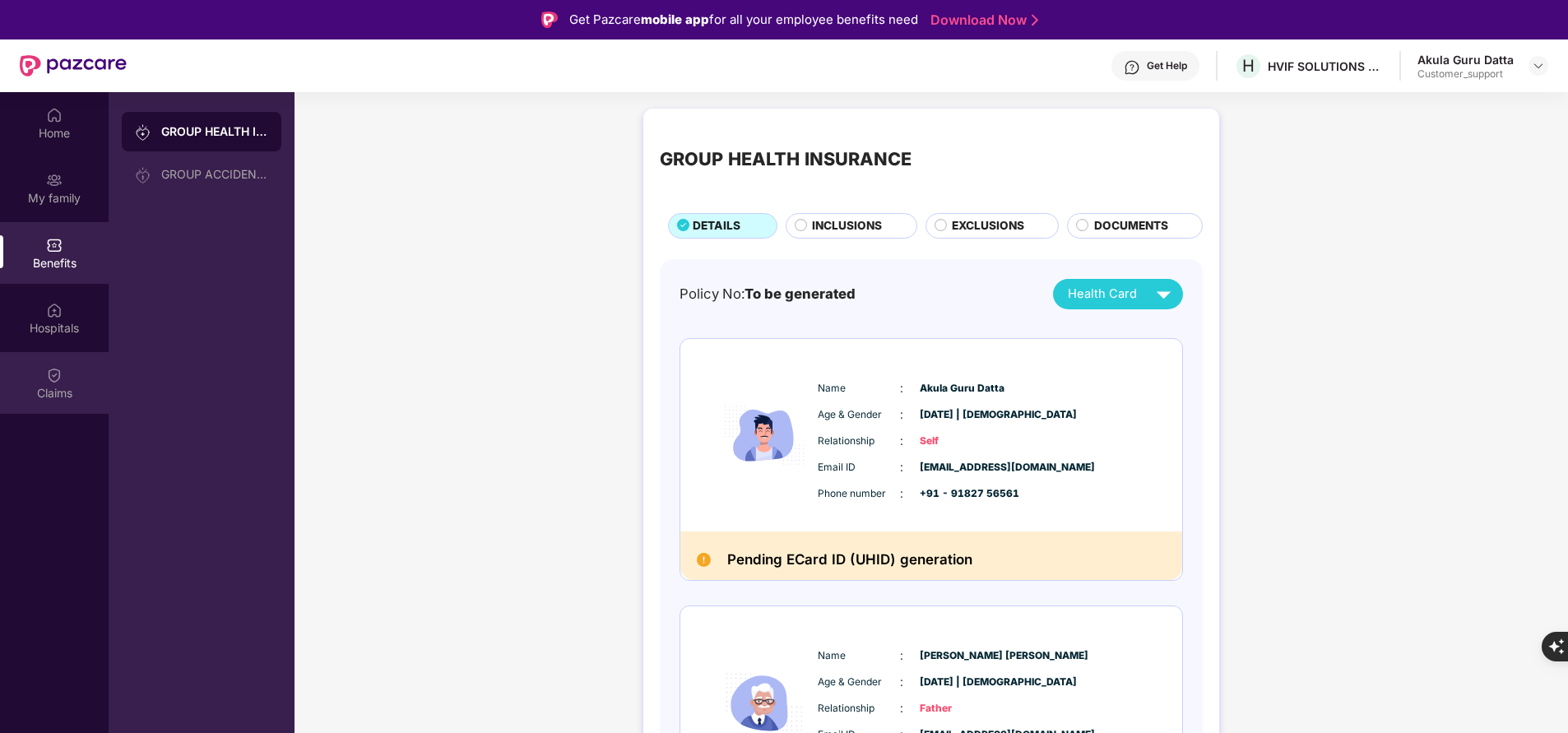
click at [61, 388] on div "Claims" at bounding box center [54, 393] width 108 height 17
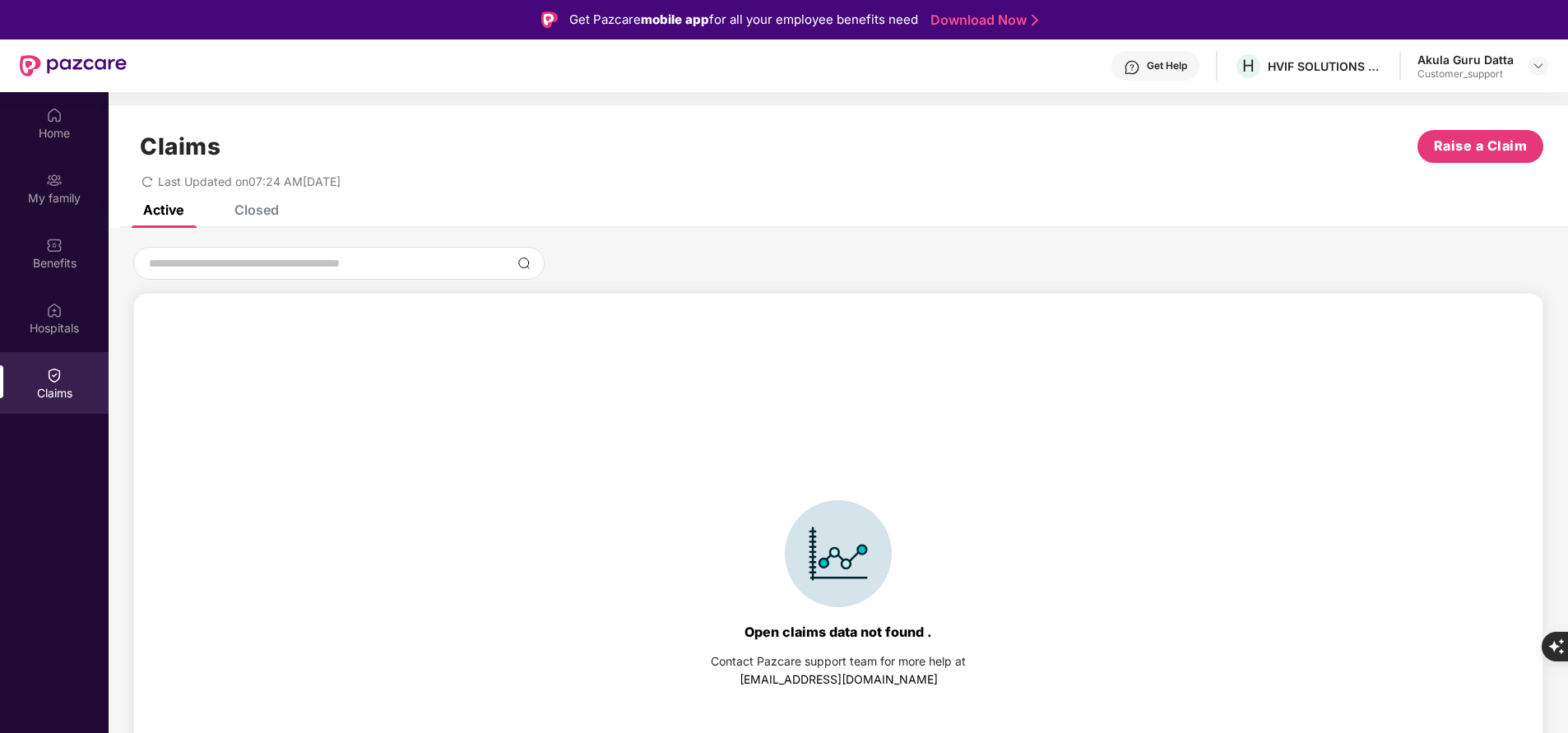
click at [246, 205] on div "Closed" at bounding box center [257, 210] width 45 height 17
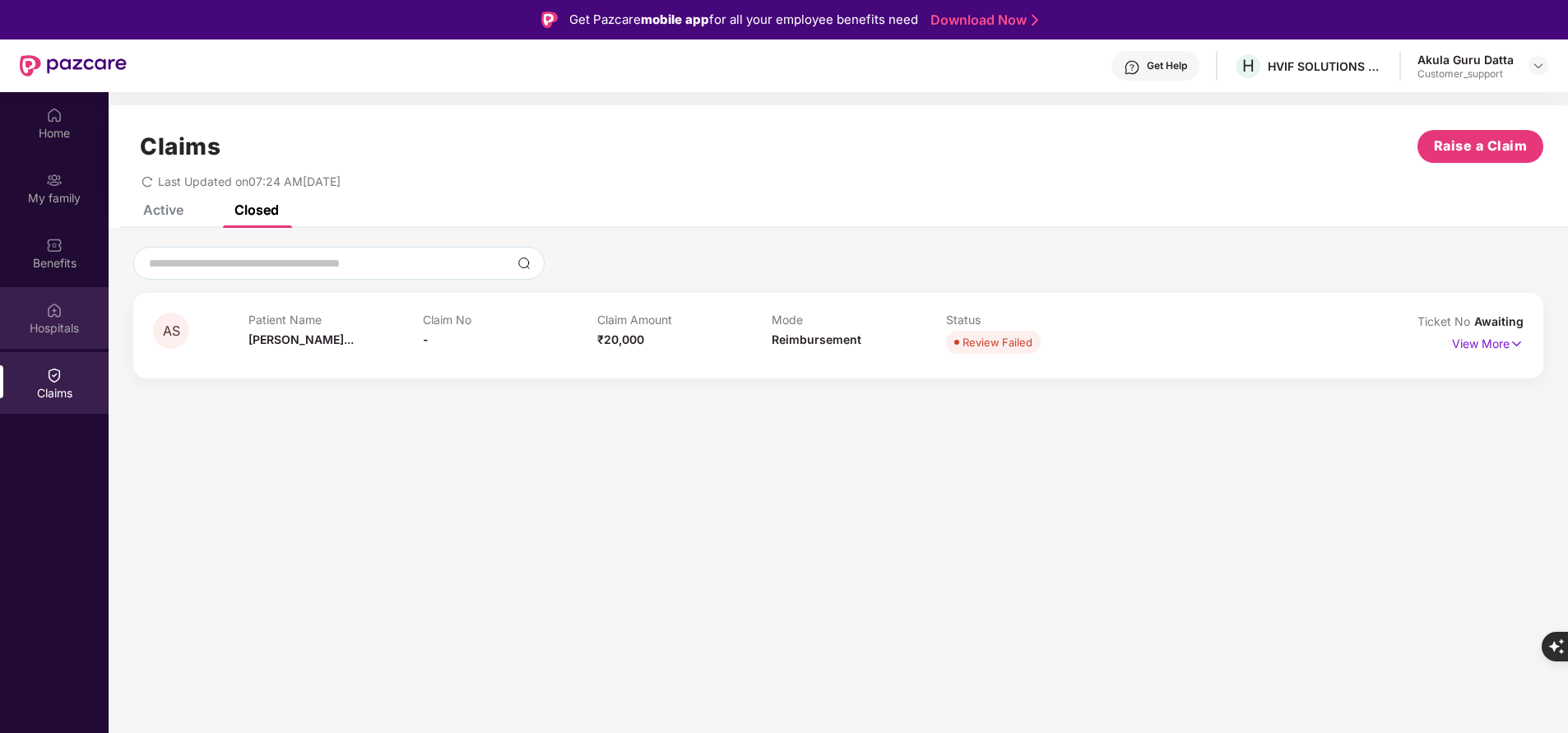
click at [62, 314] on img at bounding box center [55, 310] width 17 height 17
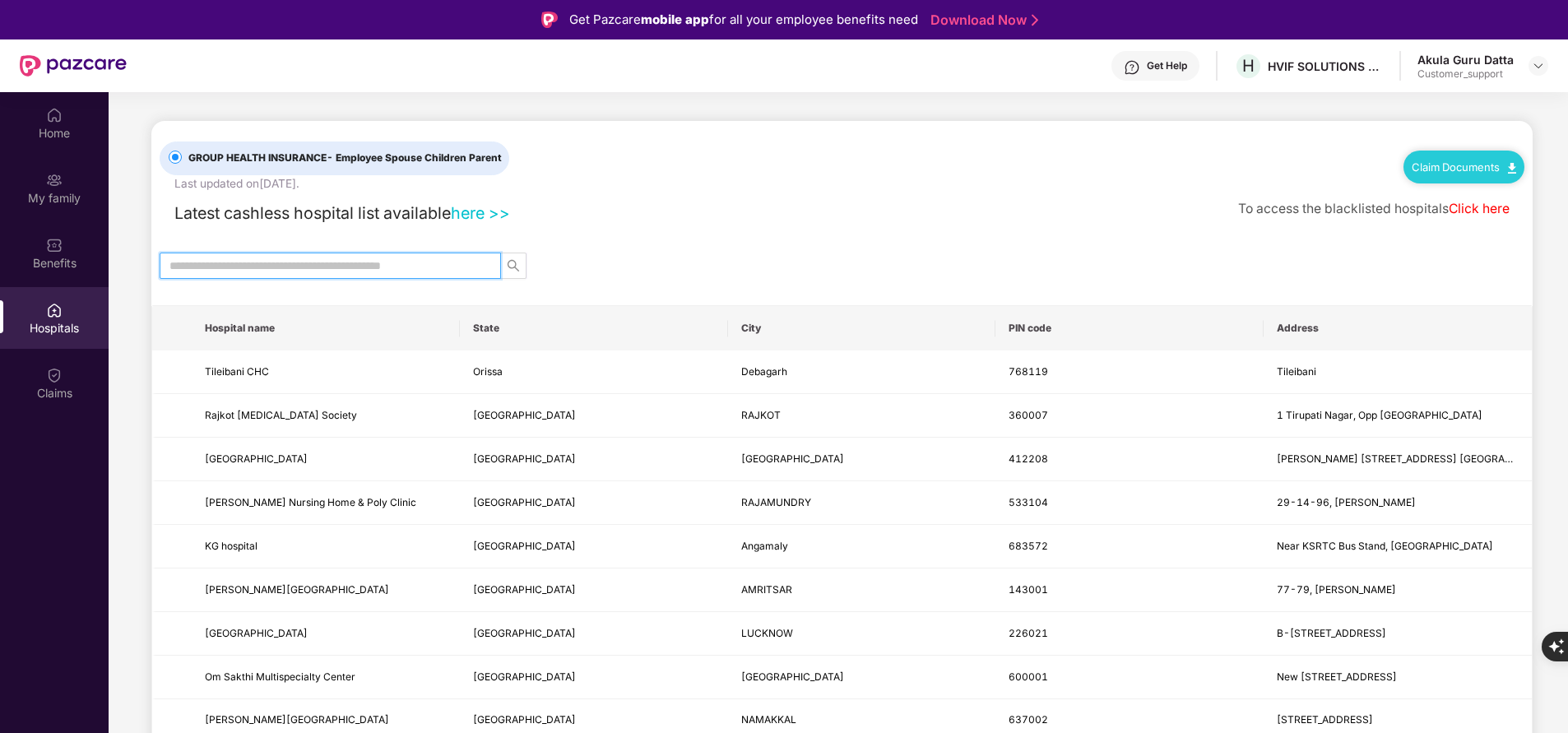
click at [359, 265] on input "text" at bounding box center [323, 265] width 308 height 18
click at [41, 259] on div "Benefits" at bounding box center [54, 263] width 108 height 17
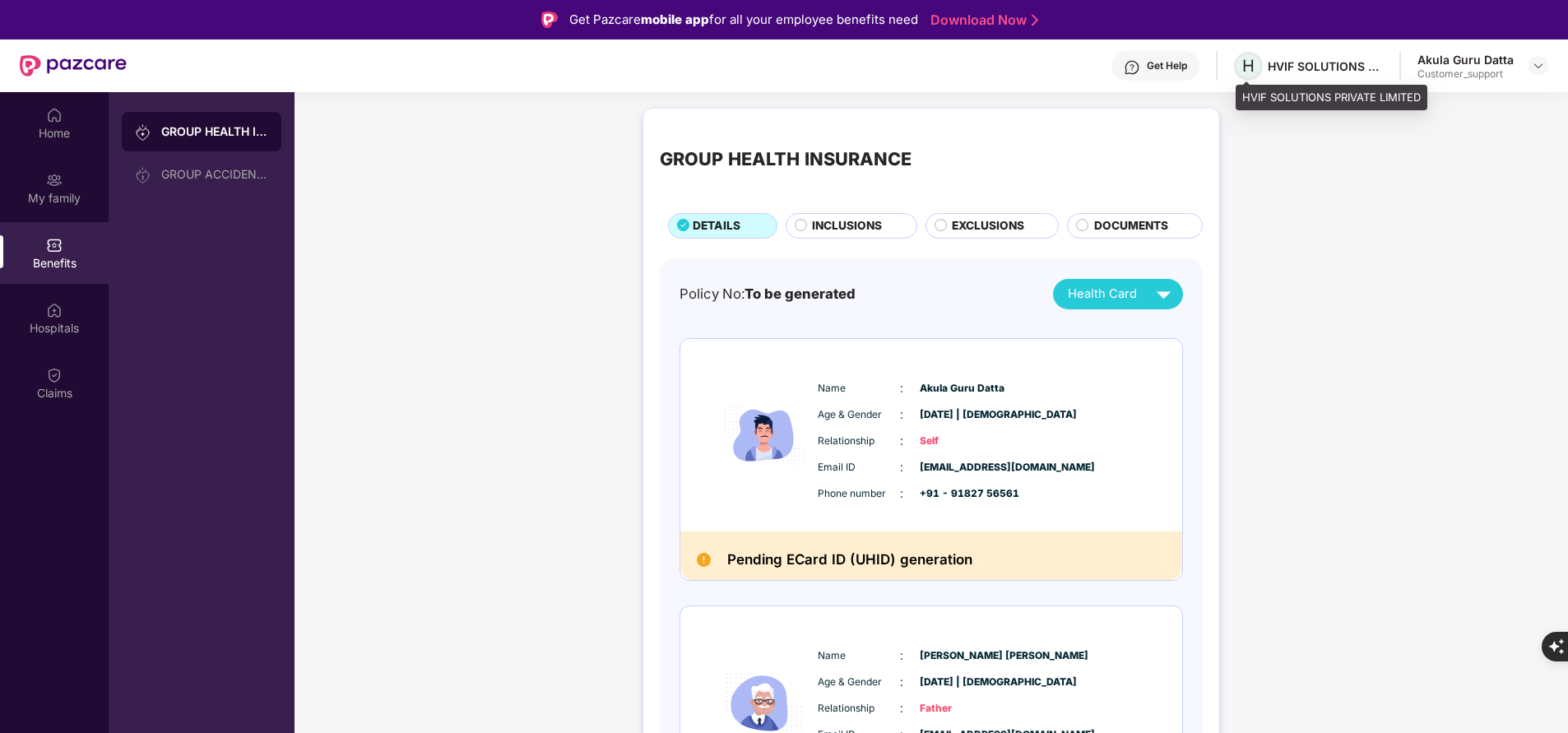
click at [1254, 64] on span "H" at bounding box center [1248, 66] width 12 height 20
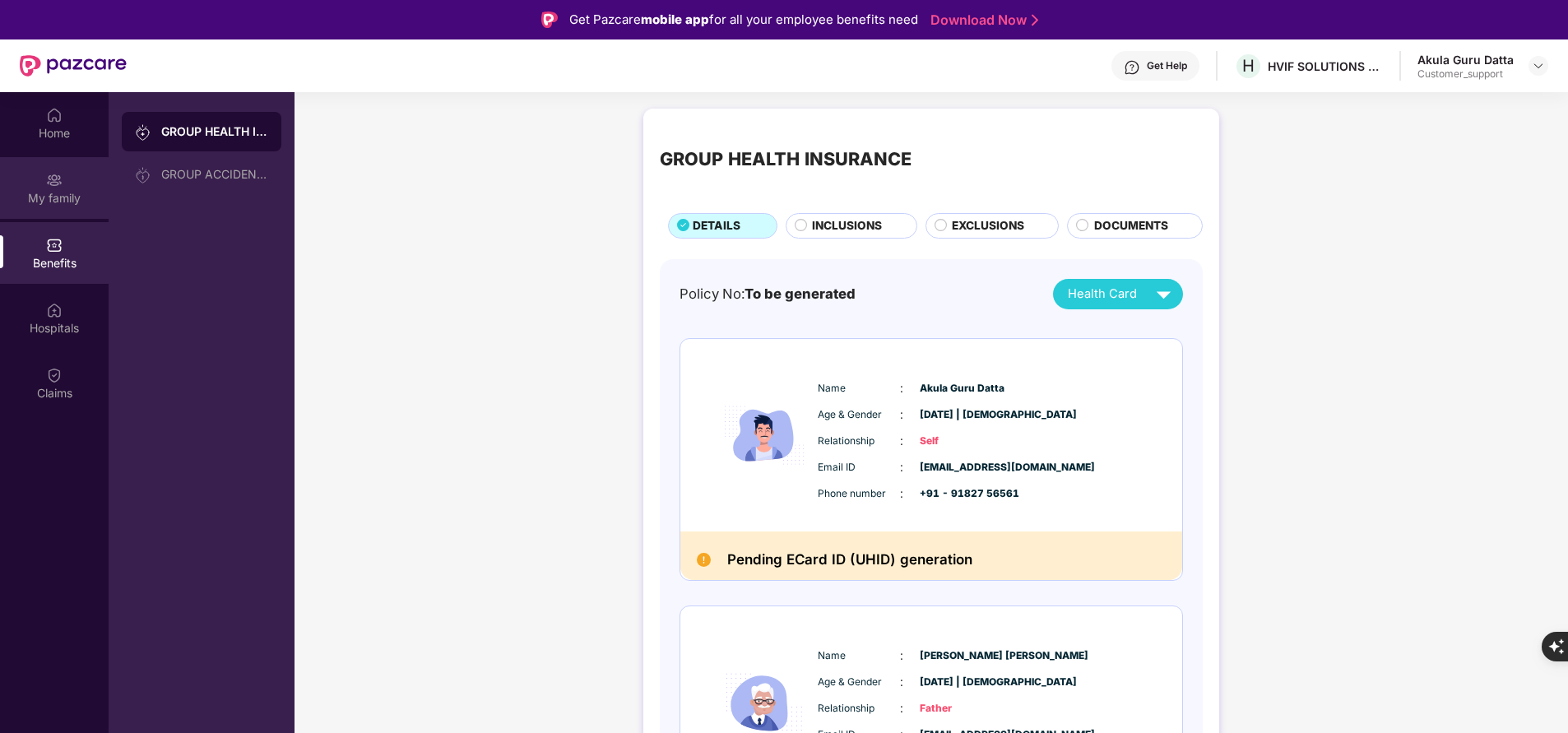
click at [50, 198] on div "My family" at bounding box center [54, 198] width 108 height 17
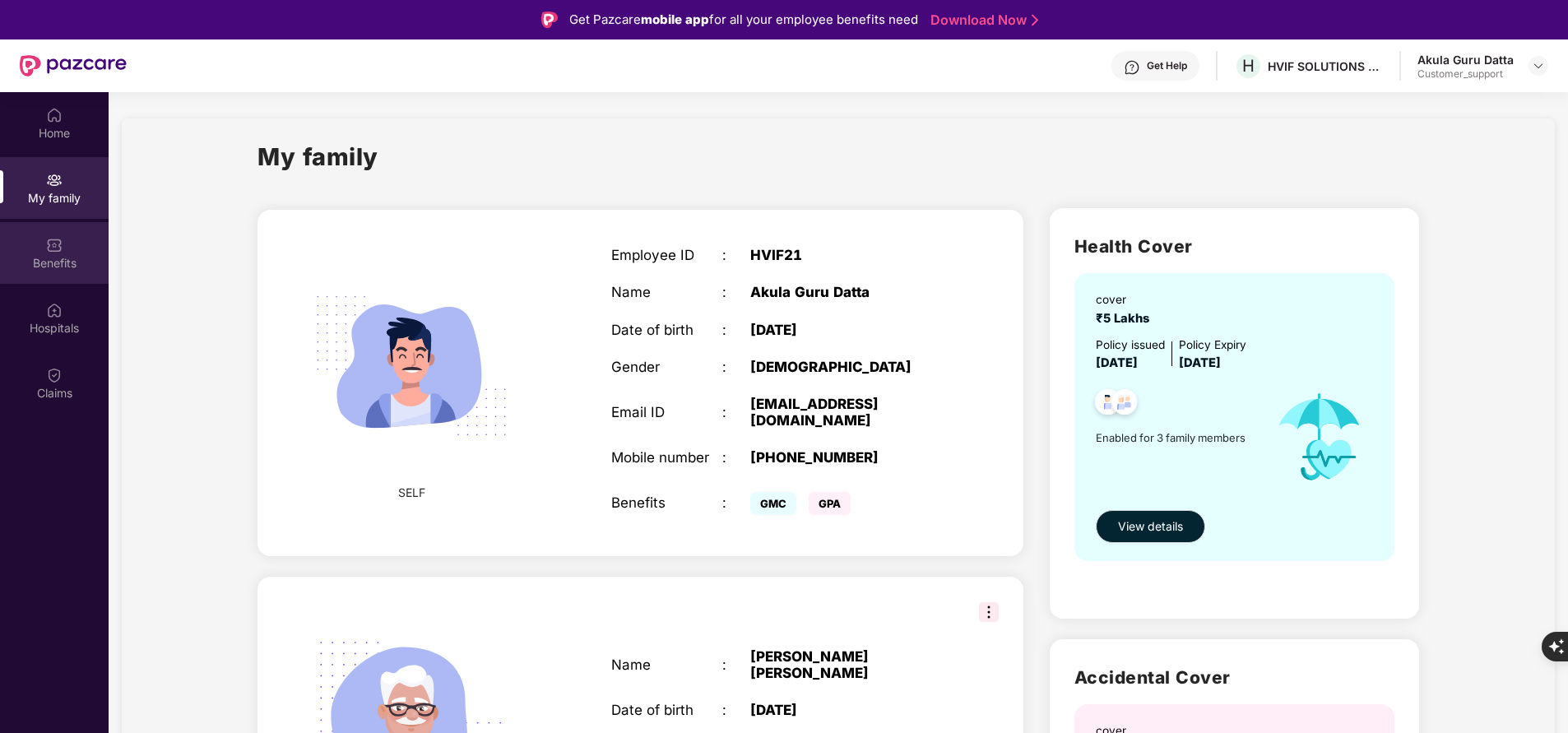
click at [60, 247] on img at bounding box center [55, 245] width 17 height 17
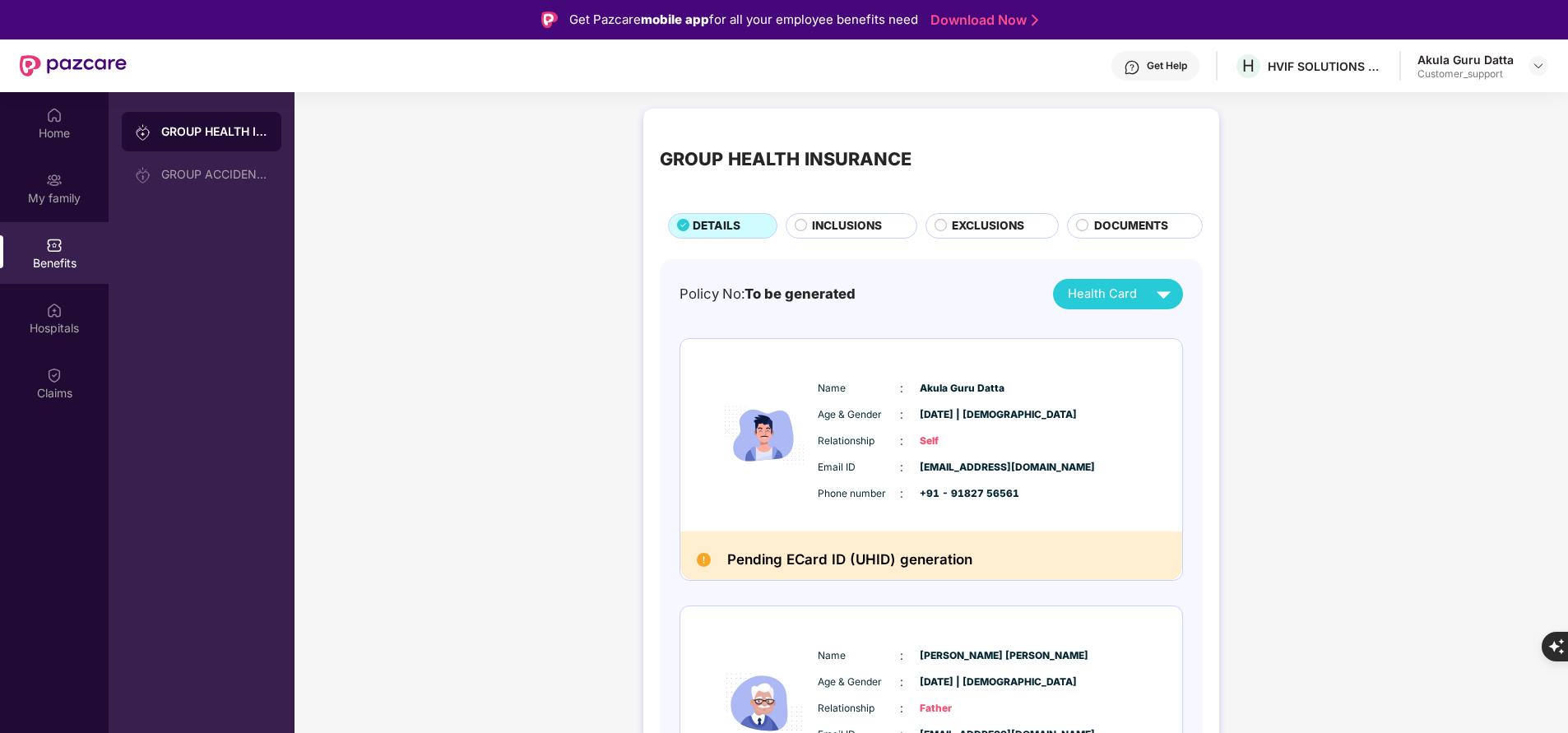
click at [1149, 71] on div "Get Help" at bounding box center [1166, 66] width 41 height 13
click at [1328, 628] on div "GROUP HEALTH INSURANCE DETAILS INCLUSIONS EXCLUSIONS DOCUMENTS Policy No: To be…" at bounding box center [931, 658] width 1273 height 1116
click at [65, 193] on div "My family" at bounding box center [54, 198] width 108 height 17
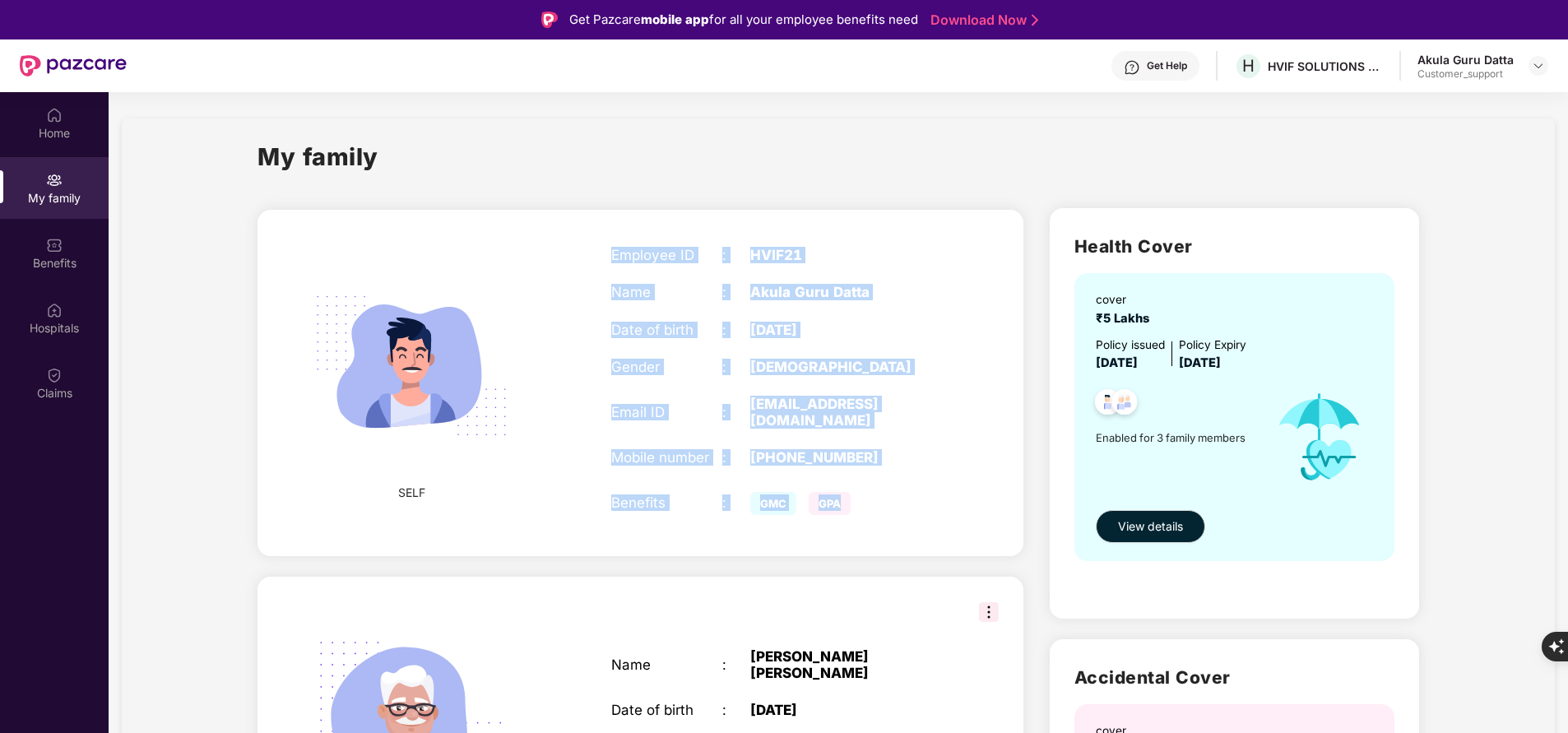
drag, startPoint x: 608, startPoint y: 249, endPoint x: 914, endPoint y: 466, distance: 375.1
click at [914, 466] on div "Employee ID : HVIF21 Name : [PERSON_NAME] Datta Date of birth : [DEMOGRAPHIC_DA…" at bounding box center [777, 383] width 366 height 313
copy div "Employee ID : HVIF21 Name : [PERSON_NAME] Datta Date of birth : [DEMOGRAPHIC_DA…"
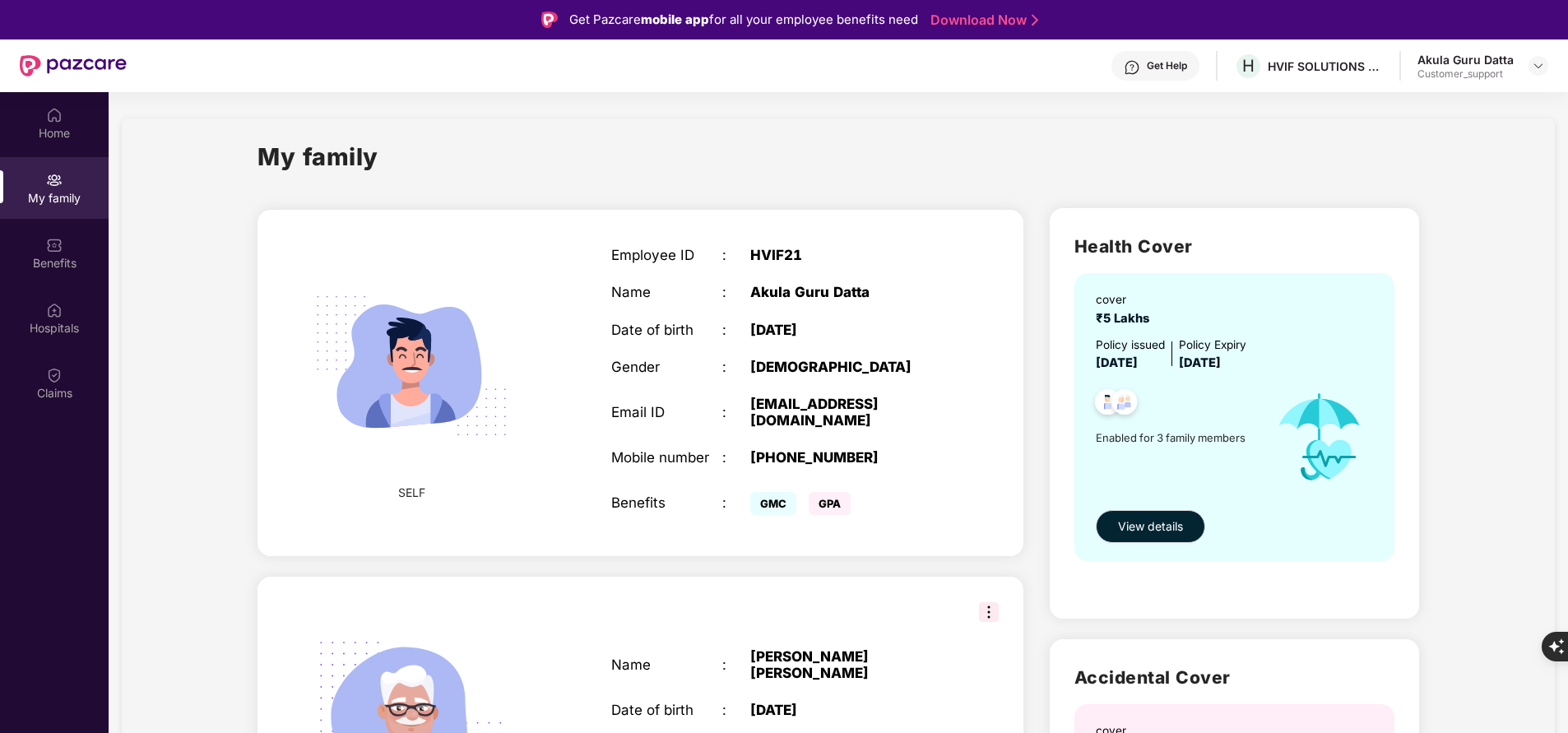
click at [760, 172] on div "My family" at bounding box center [837, 166] width 1161 height 57
click at [1169, 68] on div "Get Help" at bounding box center [1166, 66] width 41 height 13
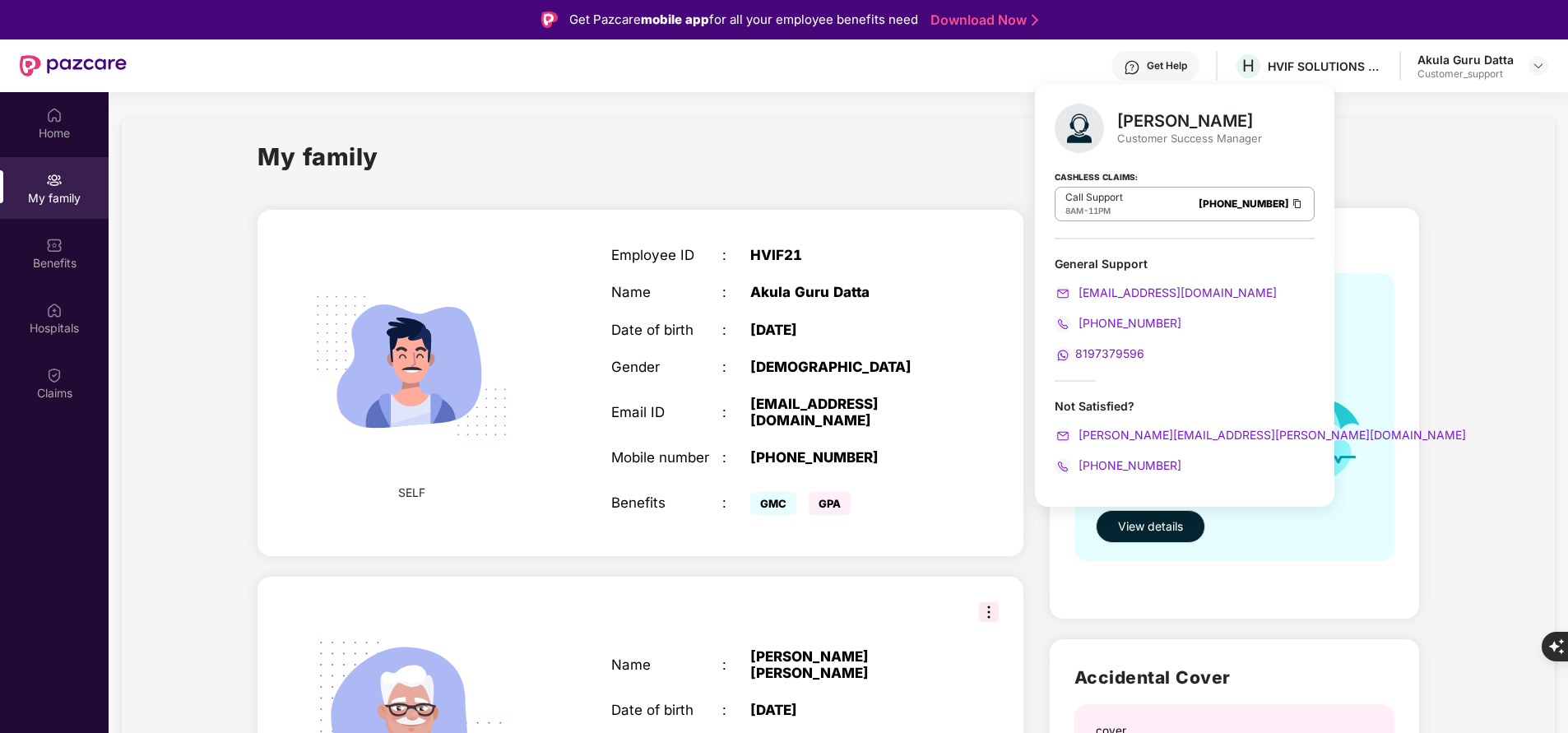
click at [1127, 126] on div "[PERSON_NAME]" at bounding box center [1189, 121] width 145 height 20
copy div "[PERSON_NAME]"
click at [1362, 182] on div "My family" at bounding box center [837, 166] width 1161 height 57
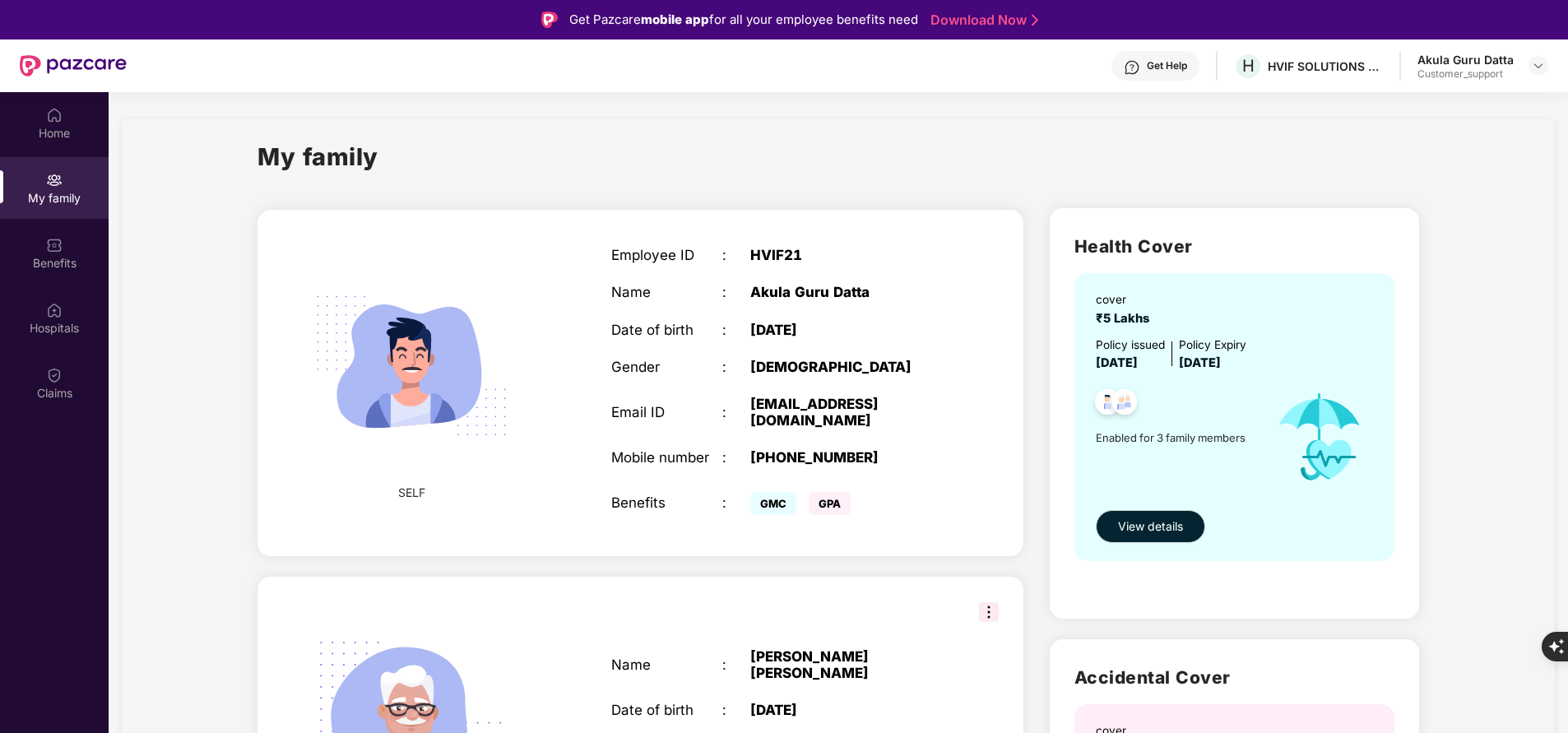
click at [790, 461] on div "[PHONE_NUMBER]" at bounding box center [846, 457] width 194 height 17
copy div "919182756561"
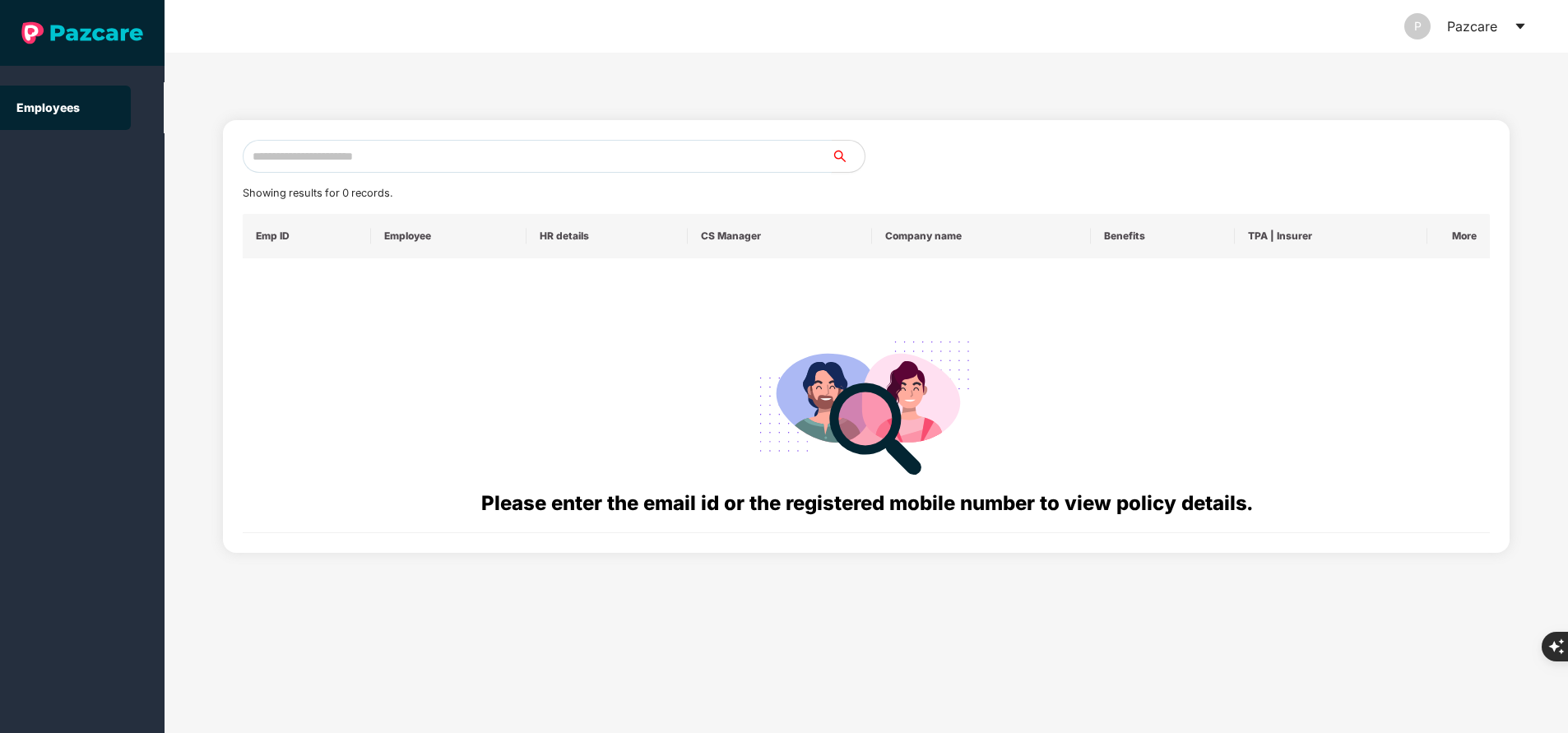
click at [568, 150] on input "text" at bounding box center [537, 156] width 589 height 33
paste input "**********"
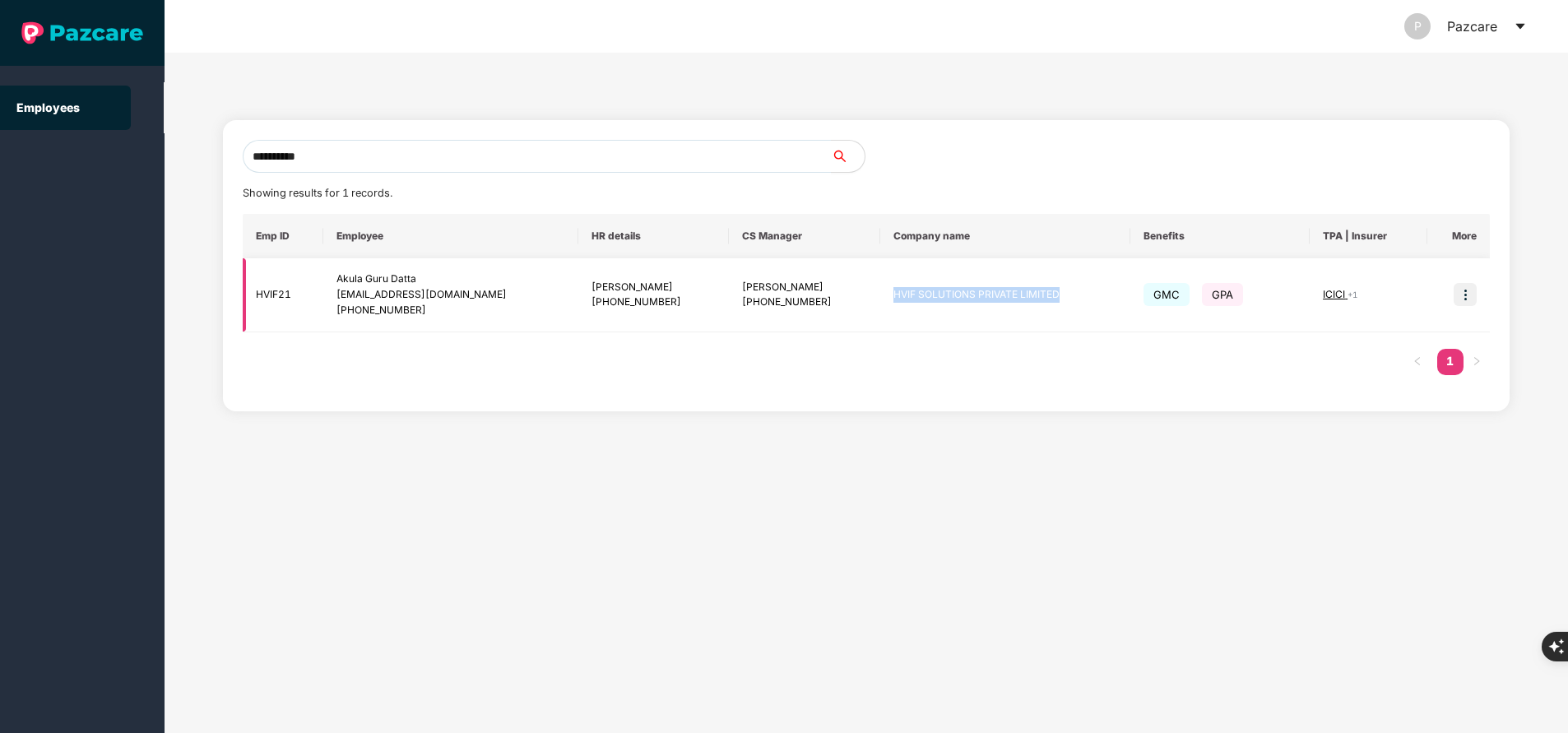
drag, startPoint x: 874, startPoint y: 297, endPoint x: 1116, endPoint y: 287, distance: 242.2
click at [1116, 287] on td "HVIF SOLUTIONS PRIVATE LIMITED" at bounding box center [1005, 295] width 250 height 74
copy td "HVIF SOLUTIONS PRIVATE LIMITED"
drag, startPoint x: 467, startPoint y: 134, endPoint x: 468, endPoint y: 152, distance: 18.0
click at [468, 152] on div "**********" at bounding box center [866, 265] width 1286 height 291
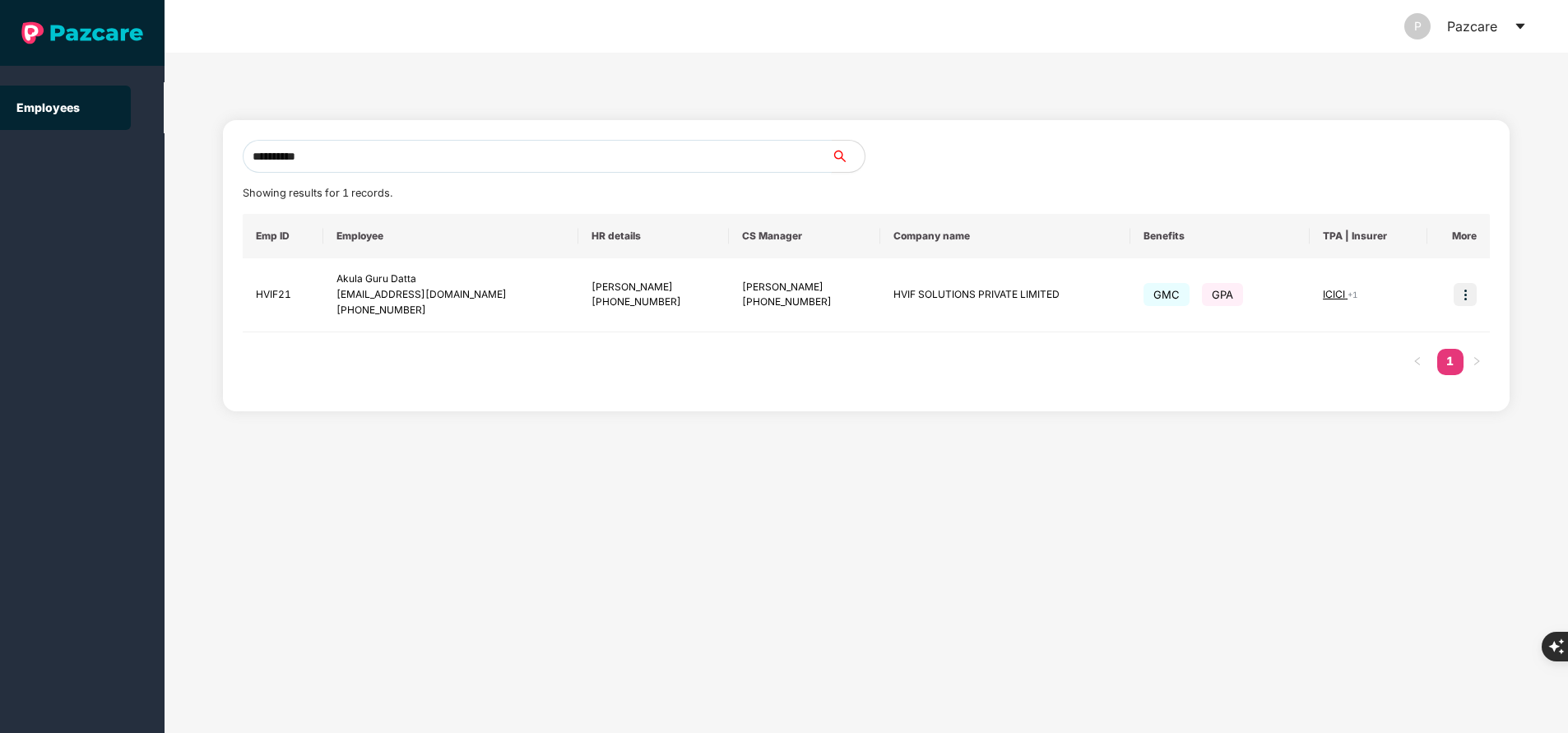
click at [468, 152] on input "**********" at bounding box center [537, 156] width 589 height 33
type input "*"
paste input "**********"
click at [468, 152] on input "**********" at bounding box center [537, 156] width 589 height 33
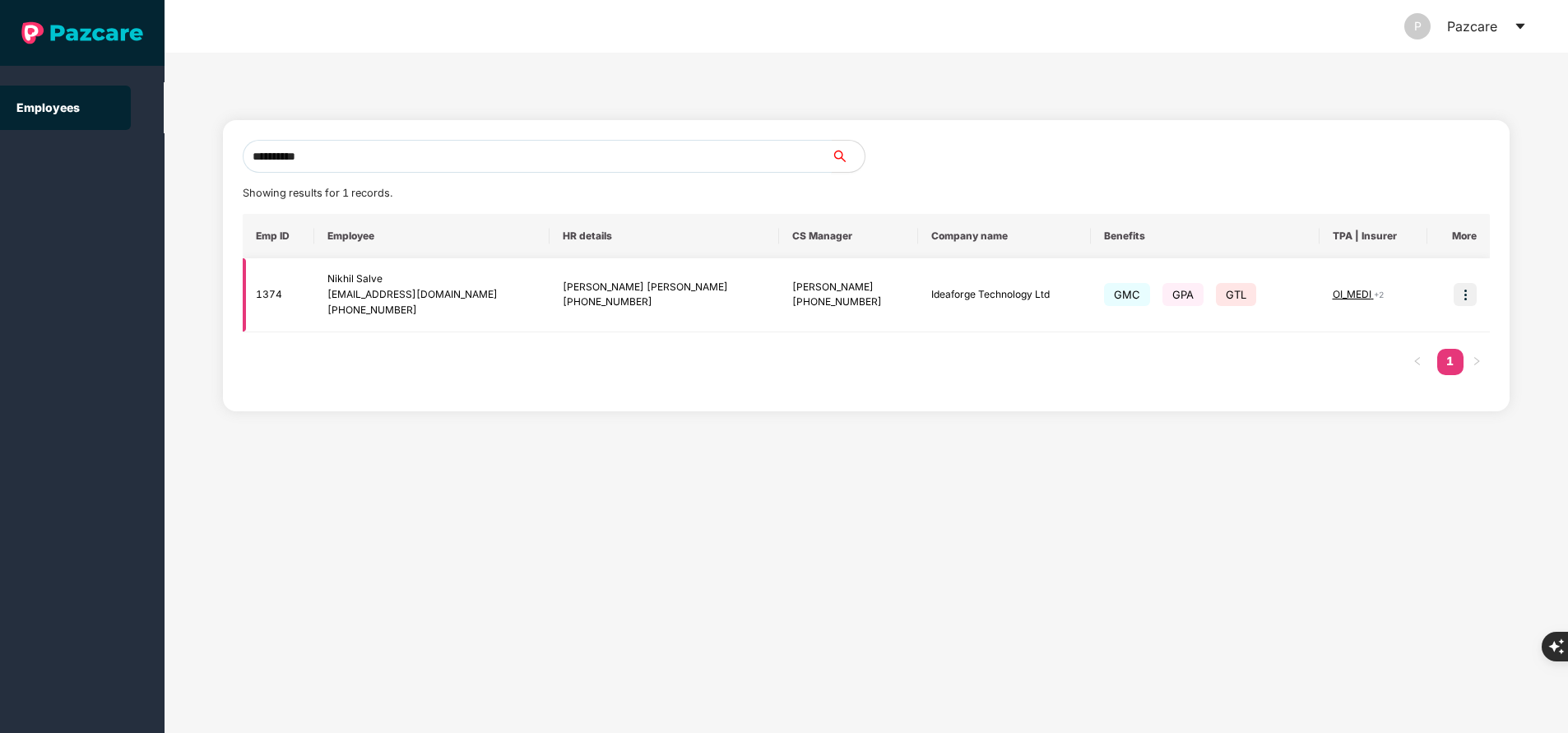
type input "**********"
click at [1349, 288] on span "OI_MEDI" at bounding box center [1353, 293] width 41 height 12
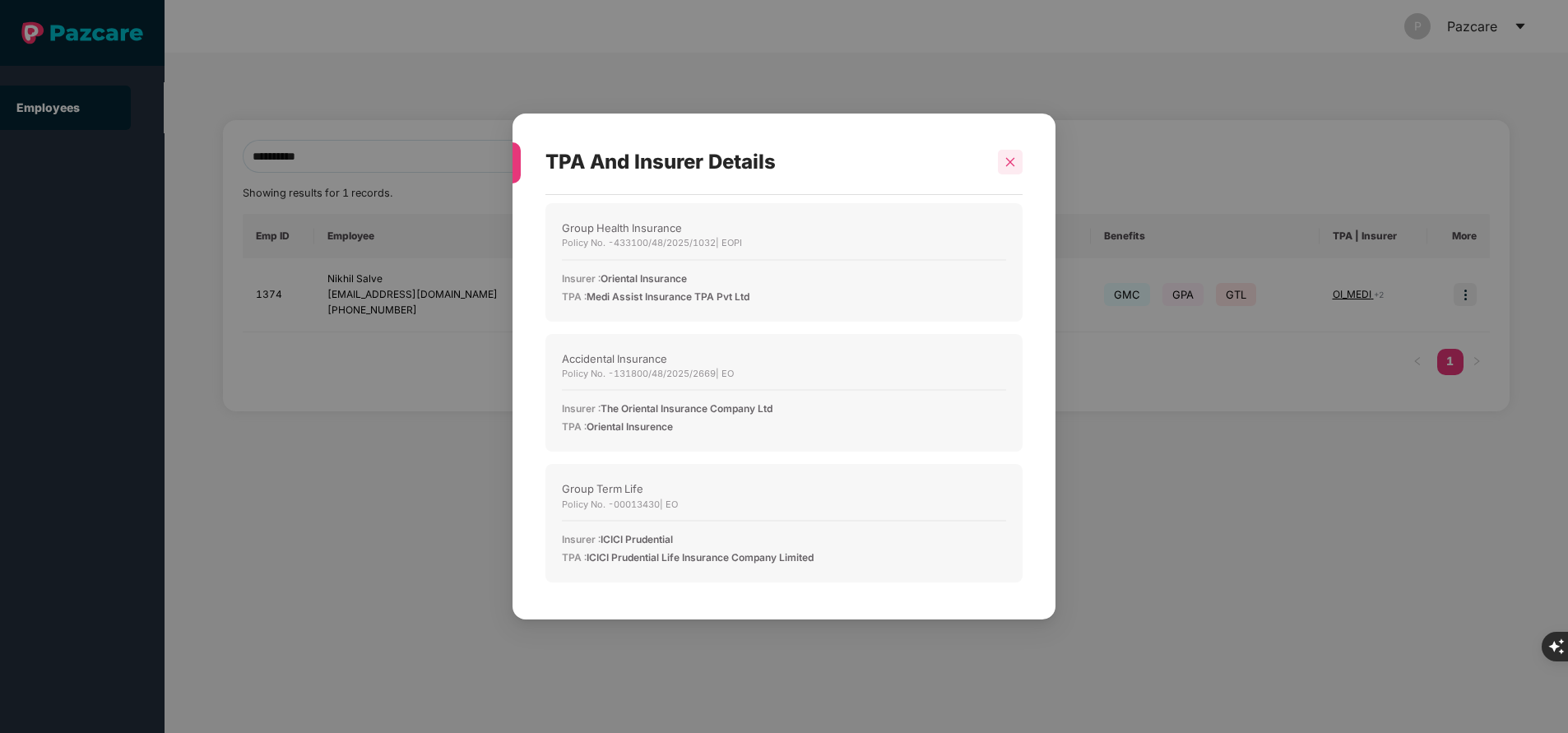
click at [1013, 164] on icon "close" at bounding box center [1010, 161] width 9 height 9
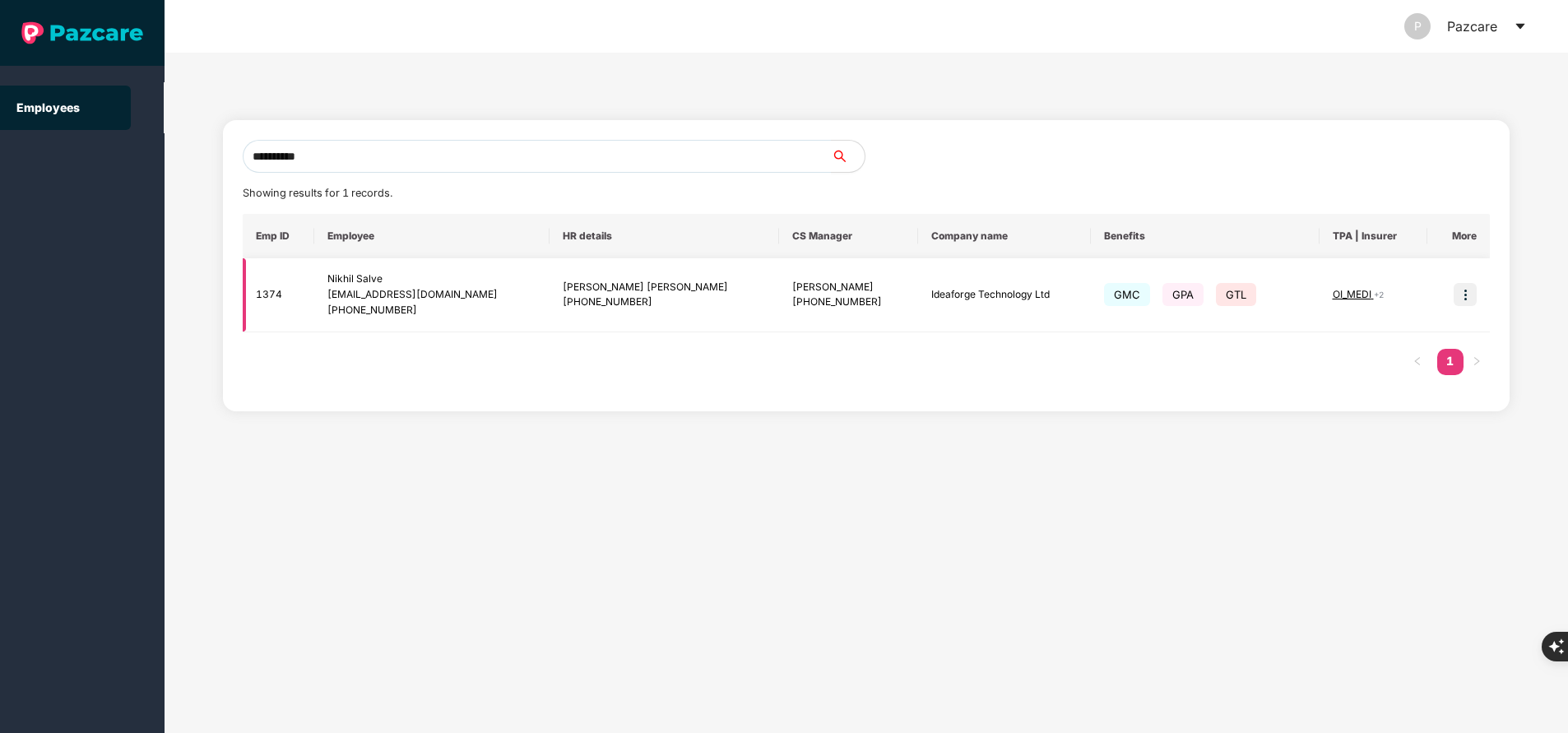
click at [1476, 298] on td at bounding box center [1458, 295] width 63 height 74
click at [1467, 289] on img at bounding box center [1465, 294] width 23 height 23
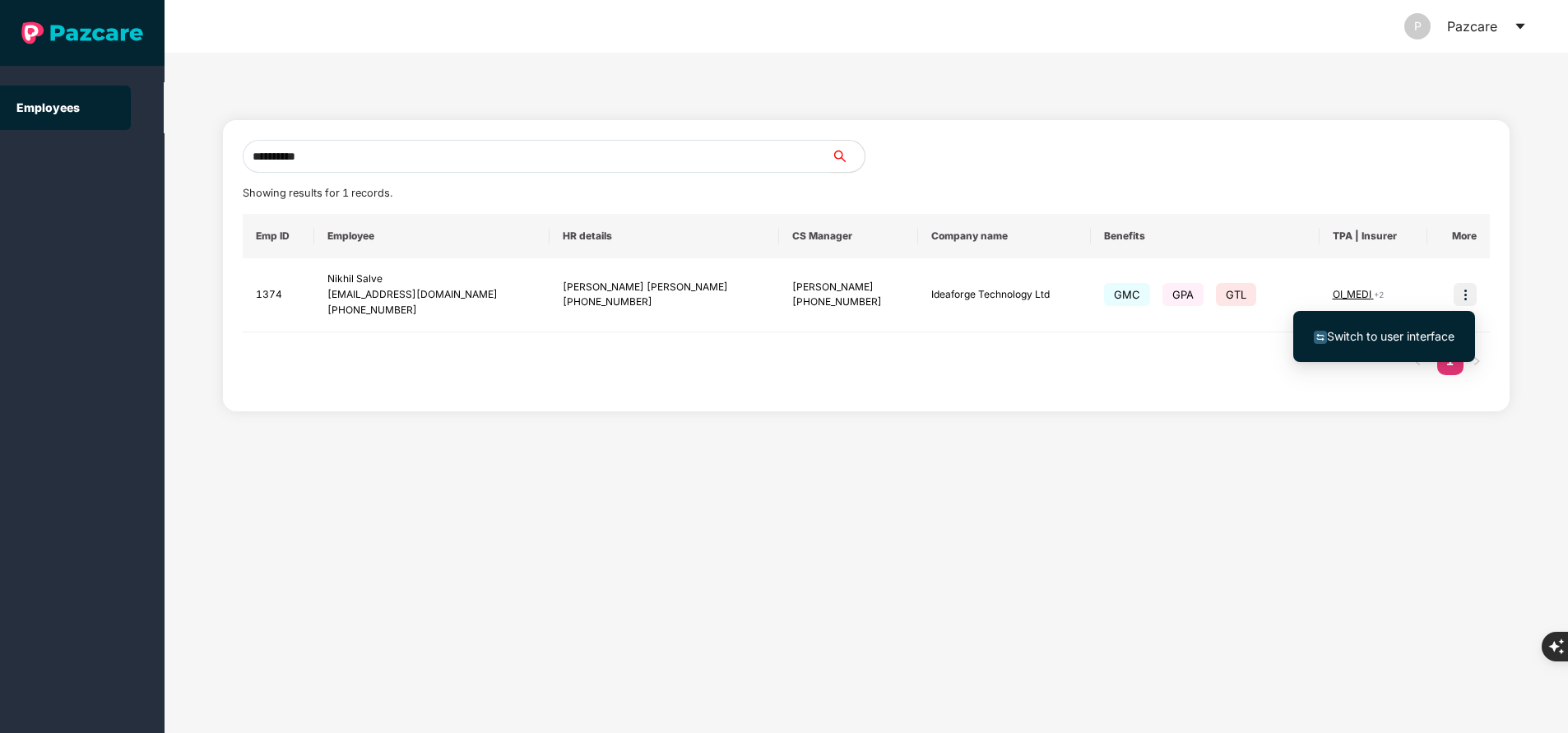
click at [1385, 327] on span "Switch to user interface" at bounding box center [1384, 336] width 141 height 18
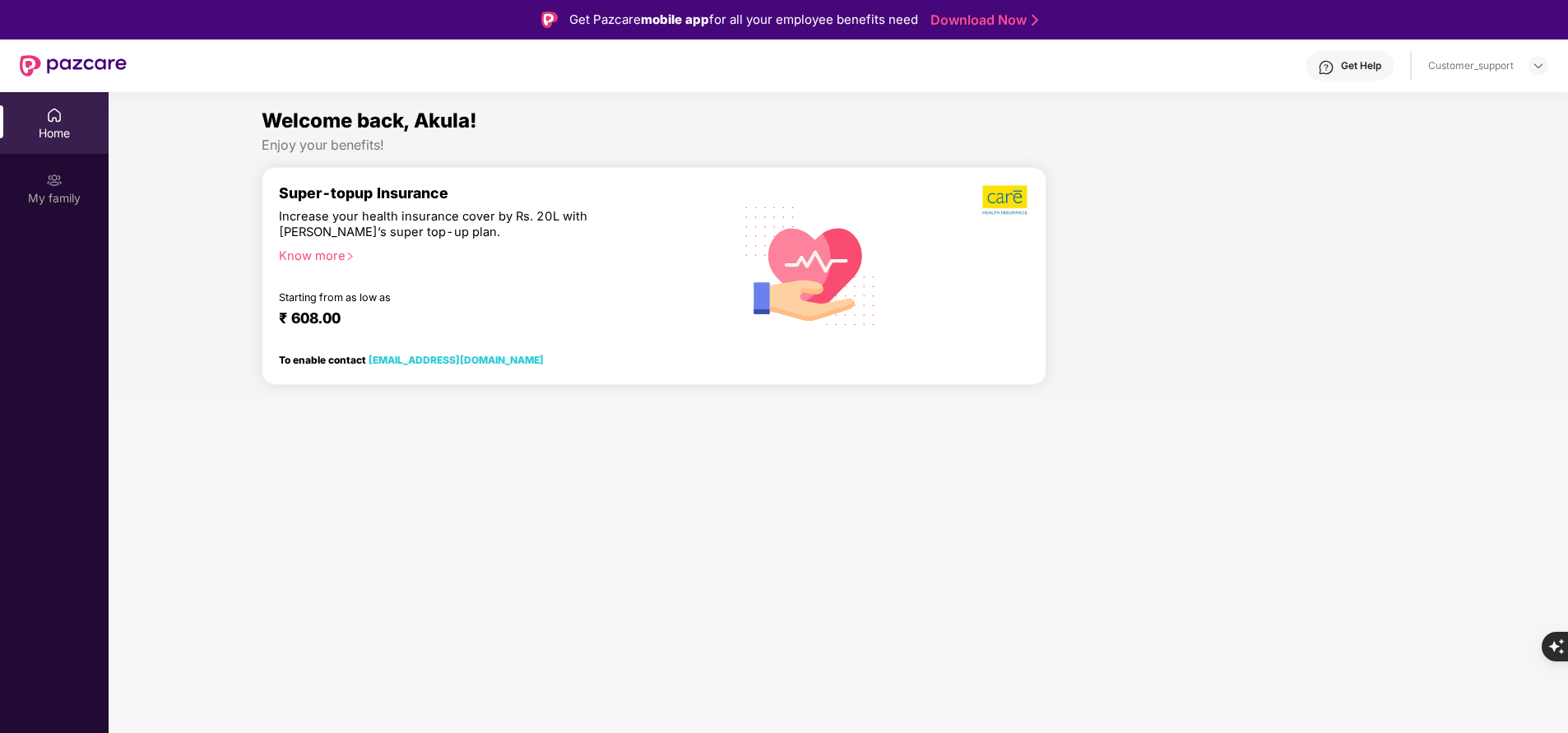
click at [1385, 327] on div at bounding box center [1237, 283] width 369 height 231
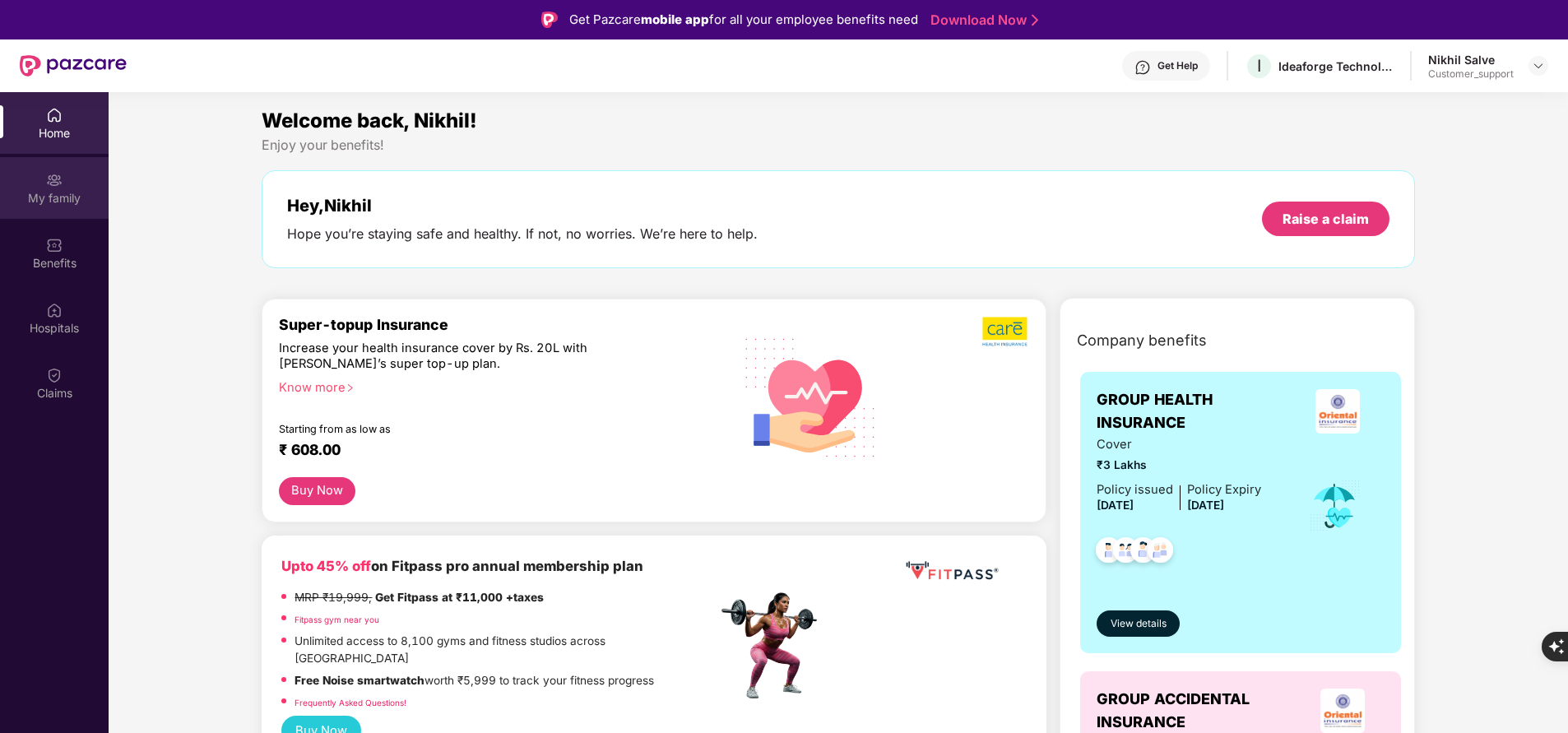
click at [58, 196] on div "My family" at bounding box center [54, 198] width 108 height 17
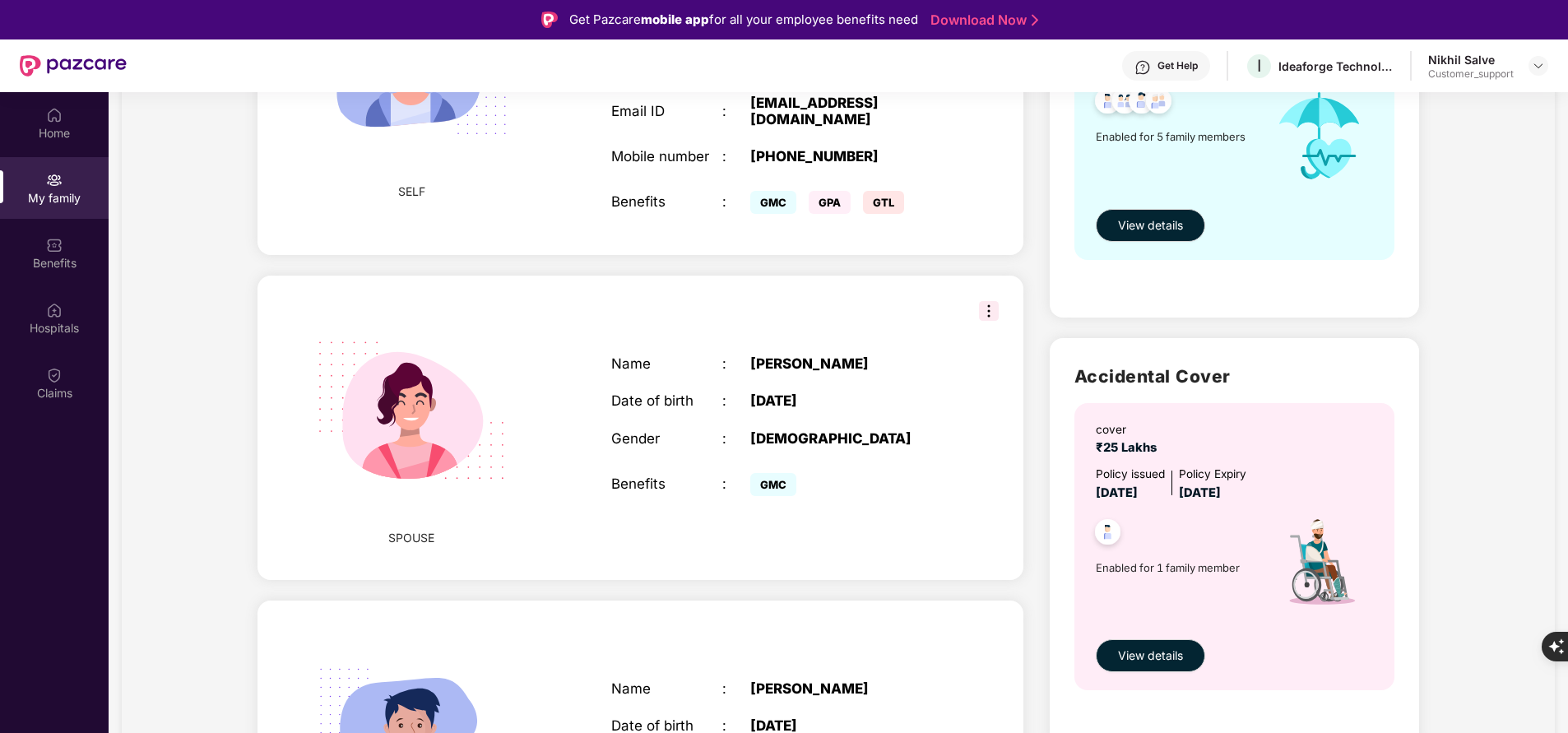
scroll to position [302, 0]
click at [55, 249] on img at bounding box center [55, 245] width 17 height 17
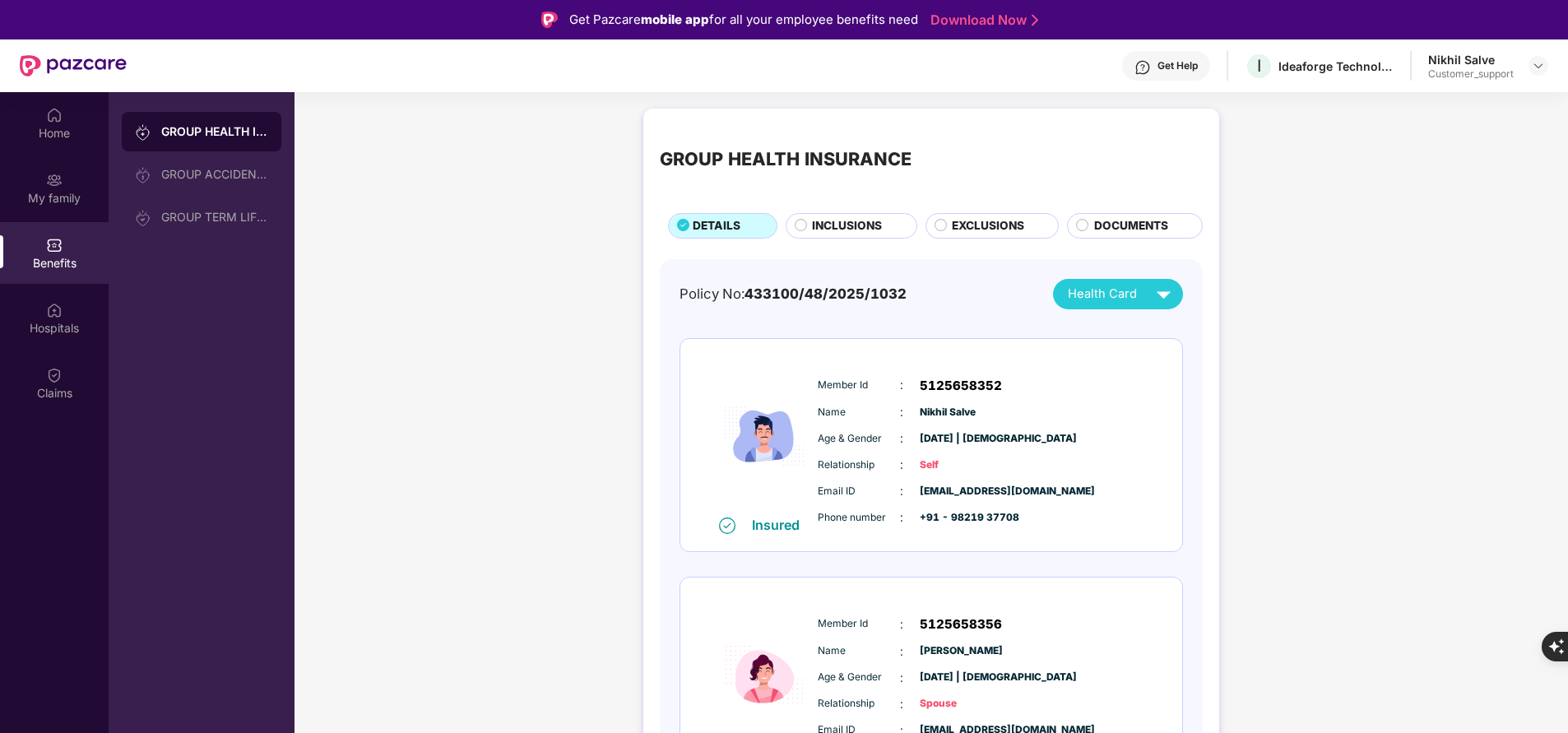
scroll to position [236, 0]
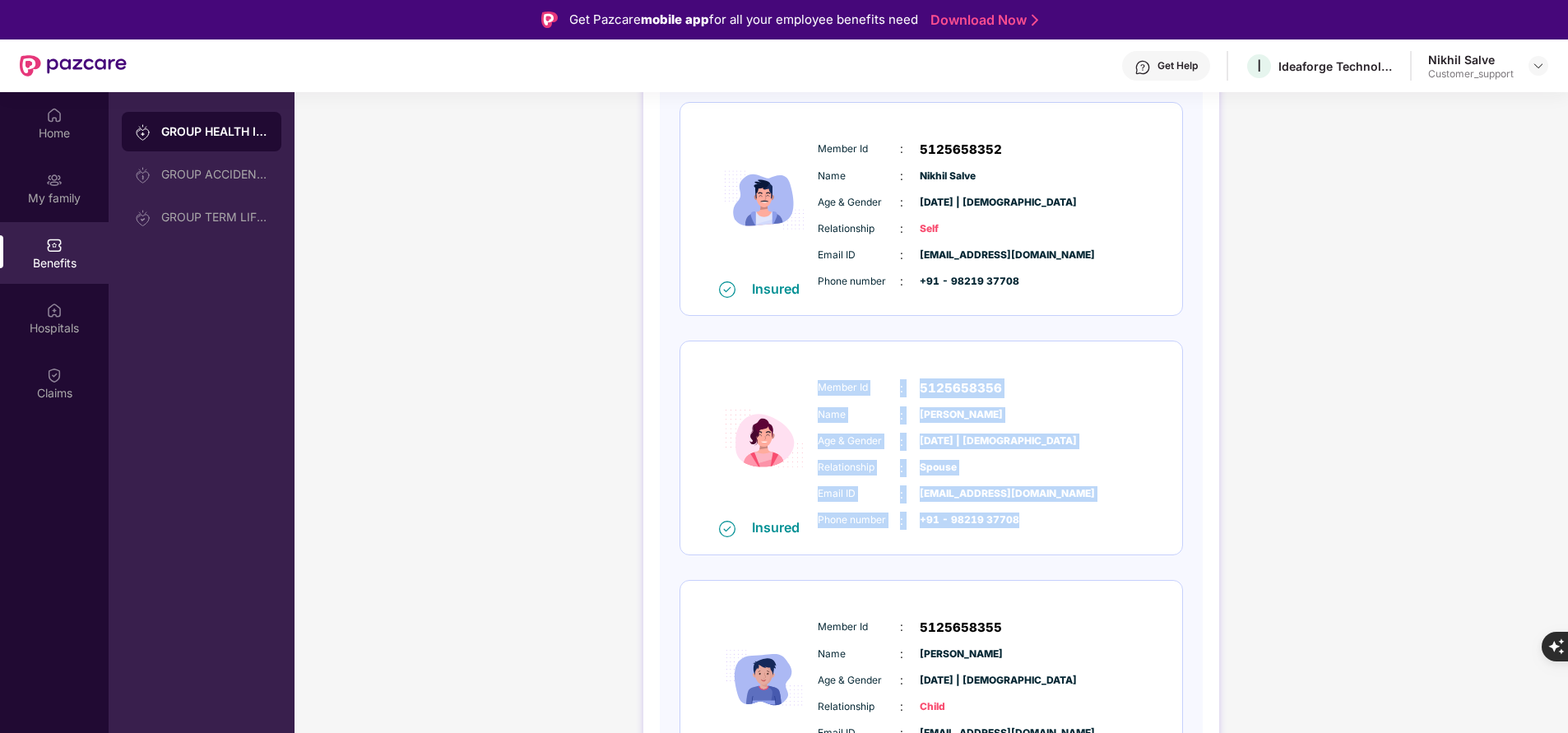
drag, startPoint x: 813, startPoint y: 379, endPoint x: 1051, endPoint y: 526, distance: 279.7
click at [1051, 526] on div "Member Id : 5125658356 Name : [PERSON_NAME] Age & Gender : [DATE] | [DEMOGRAPHI…" at bounding box center [980, 454] width 335 height 168
copy div "Member Id : 5125658356 Name : [PERSON_NAME] Age & Gender : [DATE] | [DEMOGRAPHI…"
